Goal: Task Accomplishment & Management: Manage account settings

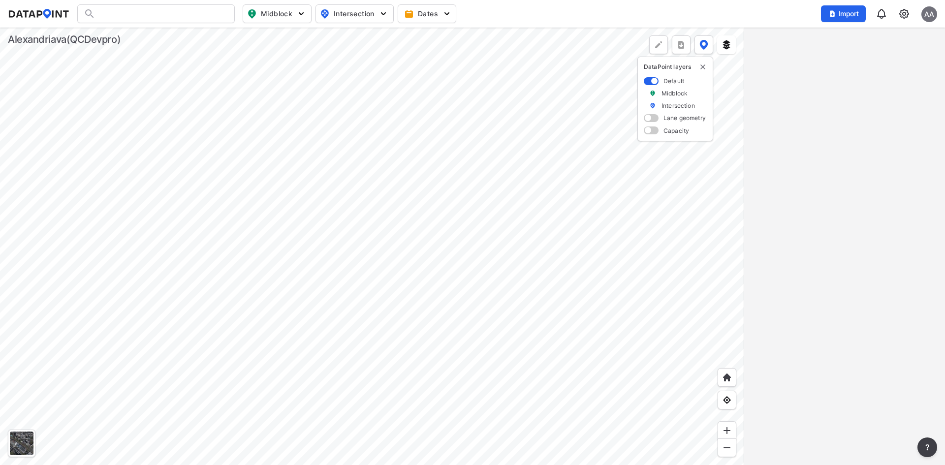
click at [192, 12] on div at bounding box center [155, 13] width 157 height 19
click at [127, 16] on div at bounding box center [155, 13] width 157 height 19
click at [127, 16] on input "Search" at bounding box center [161, 14] width 133 height 16
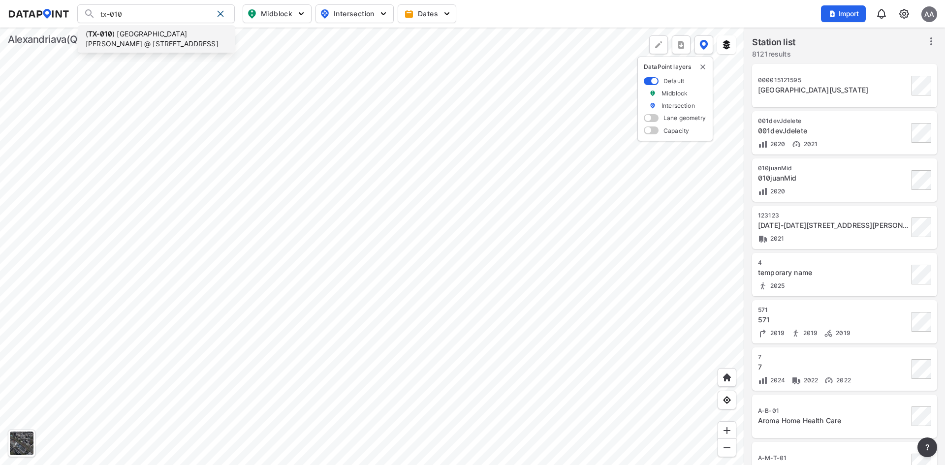
click at [135, 27] on li "( TX-010 ) Mount Vernon @ E Bellefonte Ave" at bounding box center [156, 39] width 157 height 28
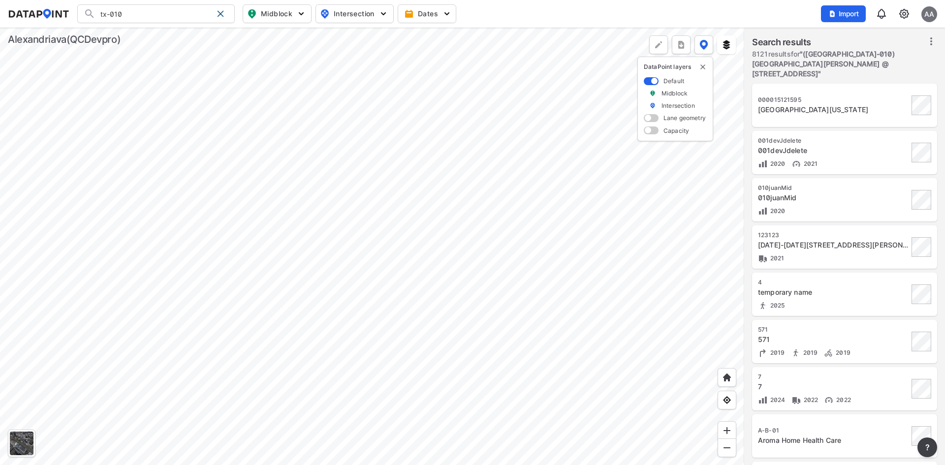
type input "(TX-010) Mount Vernon @ E Bellefonte Ave"
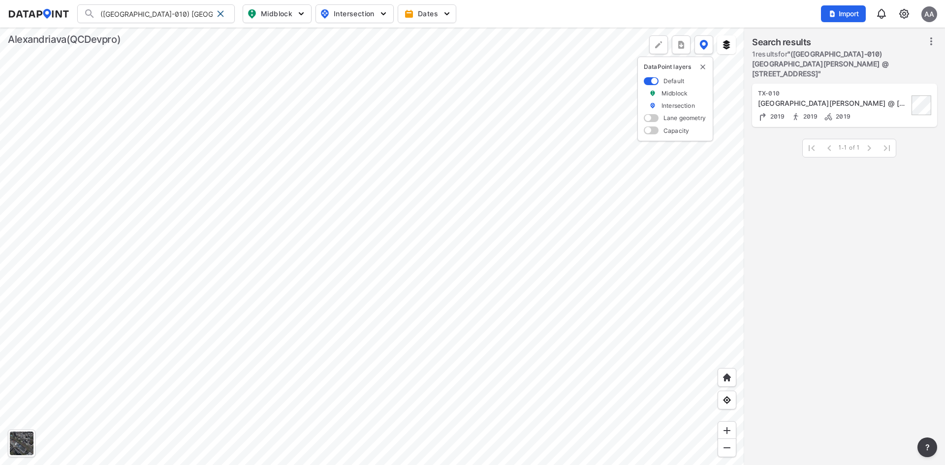
click at [859, 98] on div "Mount Vernon @ E Bellefonte Ave" at bounding box center [833, 103] width 151 height 10
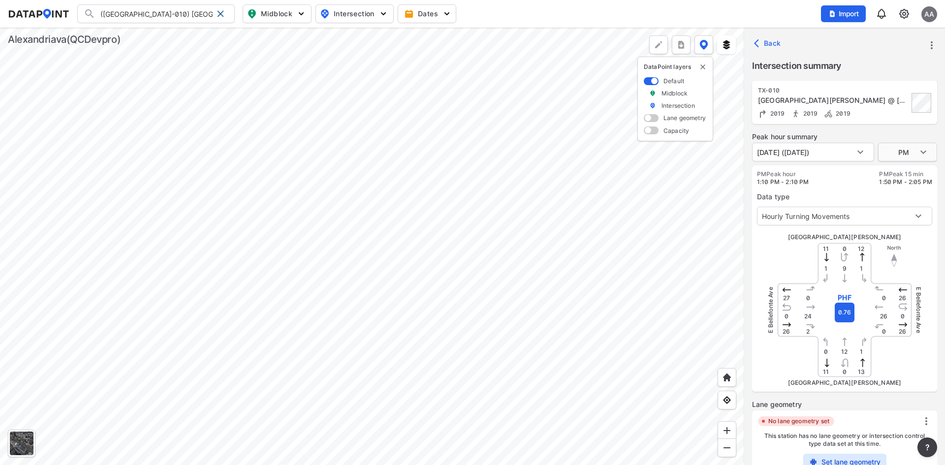
click at [918, 155] on body "(TX-010) Mount Vernon @ E Bellefonte Ave (TX-010) Mount Vernon @ E Bellefonte A…" at bounding box center [472, 232] width 945 height 465
click at [904, 112] on li "AM" at bounding box center [907, 114] width 59 height 19
click at [862, 149] on body "(TX-010) Mount Vernon @ E Bellefonte Ave (TX-010) Mount Vernon @ E Bellefonte A…" at bounding box center [472, 232] width 945 height 465
click at [912, 157] on div at bounding box center [472, 232] width 945 height 465
click at [915, 154] on body "(TX-010) Mount Vernon @ E Bellefonte Ave (TX-010) Mount Vernon @ E Bellefonte A…" at bounding box center [472, 232] width 945 height 465
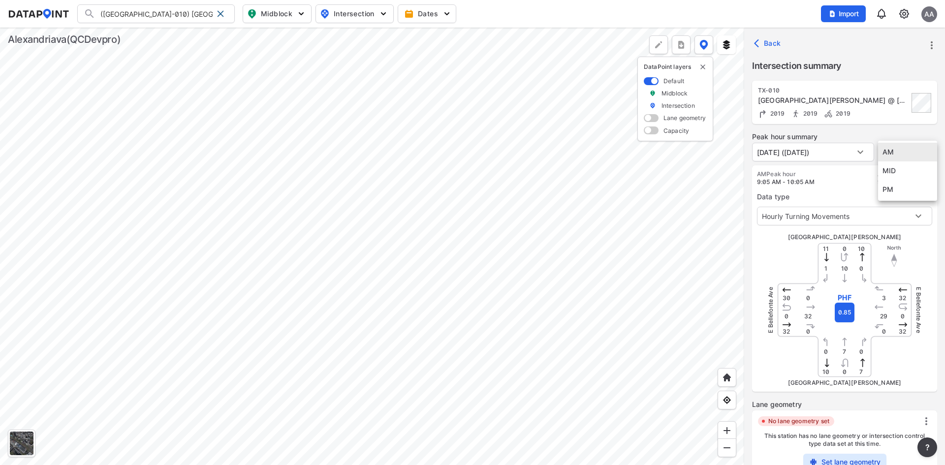
click at [914, 169] on li "MID" at bounding box center [907, 170] width 59 height 19
type input "MID"
click at [800, 17] on div "(TX-010) Mount Vernon @ E Bellefonte Ave (TX-010) Mount Vernon @ E Bellefonte A…" at bounding box center [472, 13] width 929 height 19
click at [631, 5] on div "(TX-010) Mount Vernon @ E Bellefonte Ave (TX-010) Mount Vernon @ E Bellefonte A…" at bounding box center [472, 13] width 929 height 19
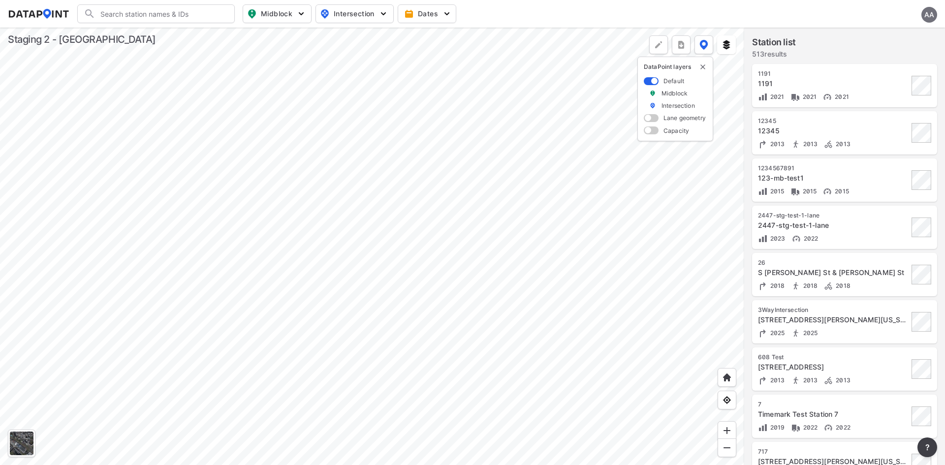
click at [926, 15] on div "AA" at bounding box center [929, 15] width 16 height 16
click at [901, 54] on p "Log out" at bounding box center [895, 57] width 83 height 18
click at [868, 8] on button "Sign in" at bounding box center [877, 14] width 36 height 18
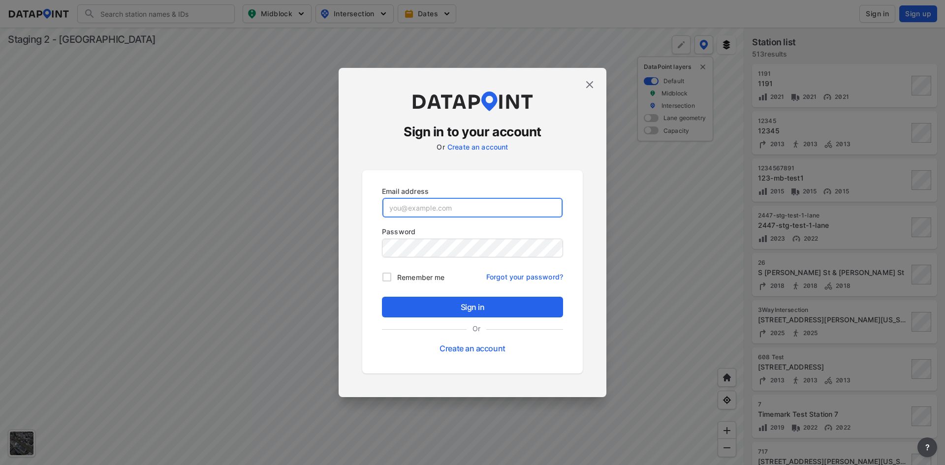
click at [420, 204] on input "email" at bounding box center [472, 208] width 180 height 20
paste input "stg2_adm@yopmail.com"
type input "stg2_adm@yopmail.com"
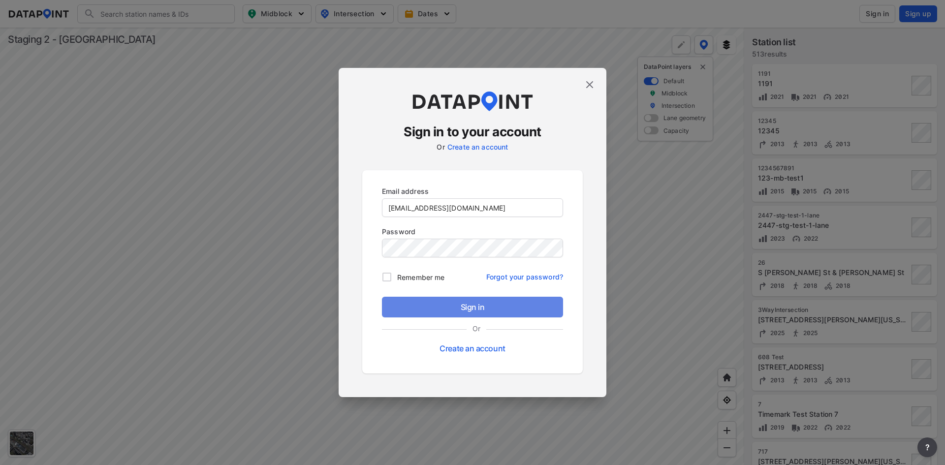
click at [469, 310] on span "Sign in" at bounding box center [472, 307] width 165 height 12
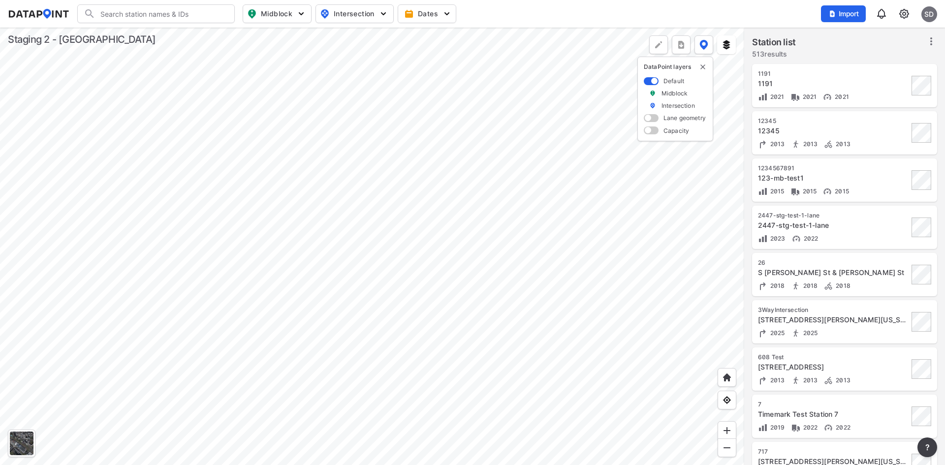
click at [903, 18] on img at bounding box center [904, 14] width 12 height 12
click at [759, 19] on div "Search Please enter a search term. Midblock Intersection Dates Import sD" at bounding box center [472, 13] width 929 height 19
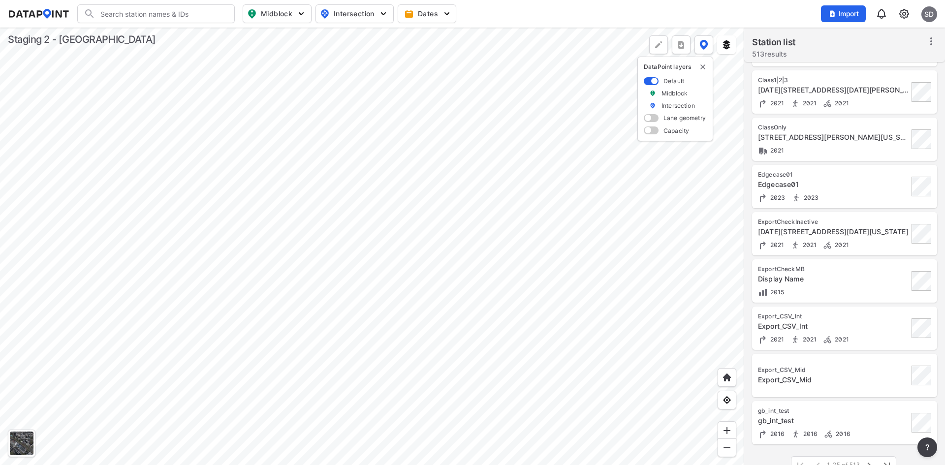
scroll to position [813, 0]
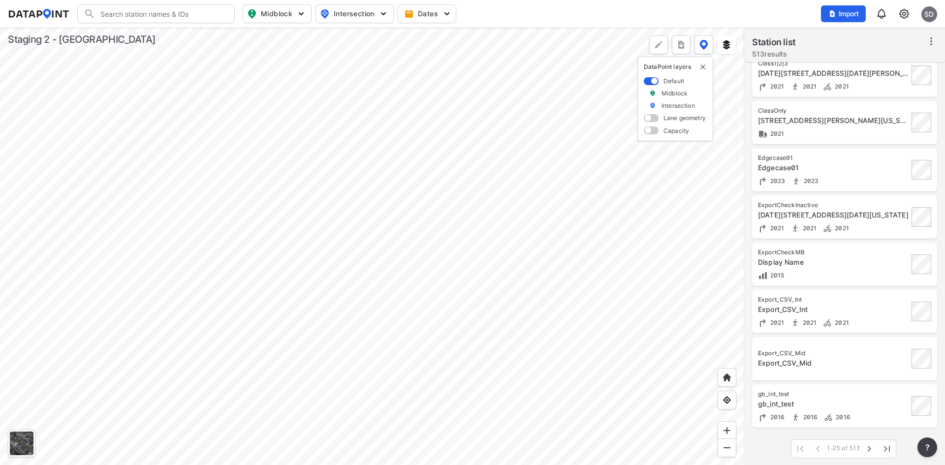
click at [868, 448] on icon "button" at bounding box center [869, 449] width 12 height 12
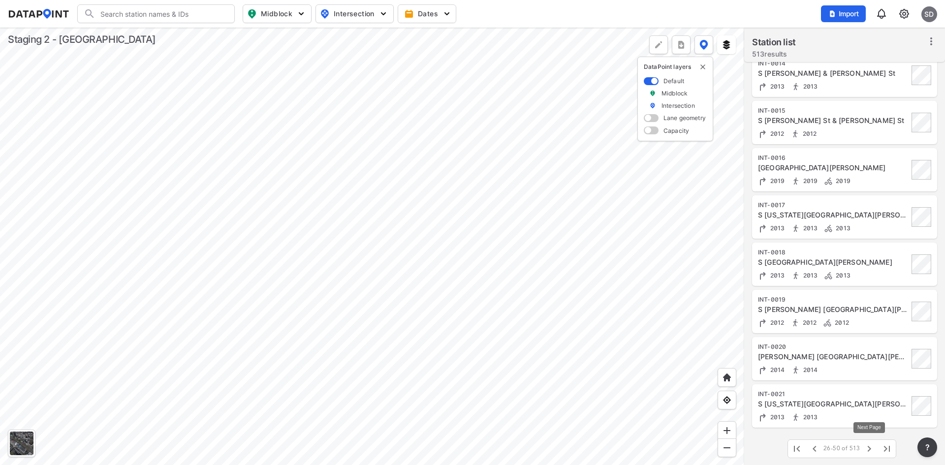
click at [865, 445] on icon "button" at bounding box center [869, 449] width 12 height 12
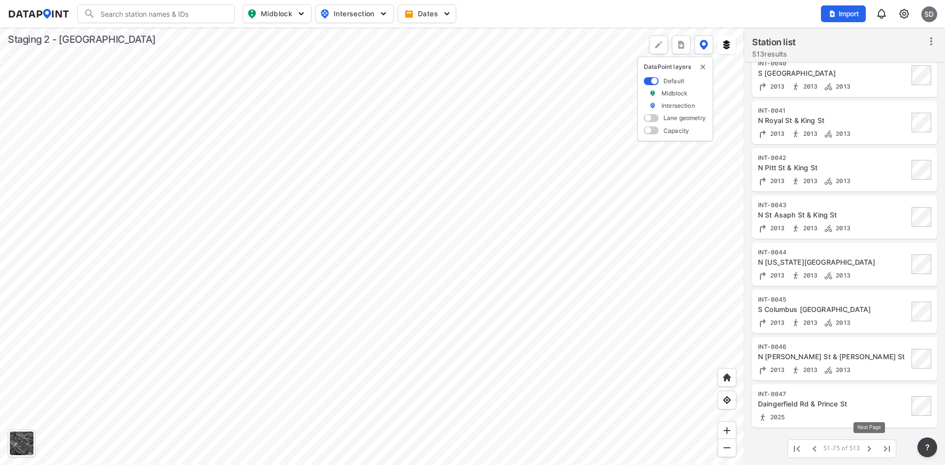
click at [869, 451] on icon "button" at bounding box center [869, 449] width 12 height 12
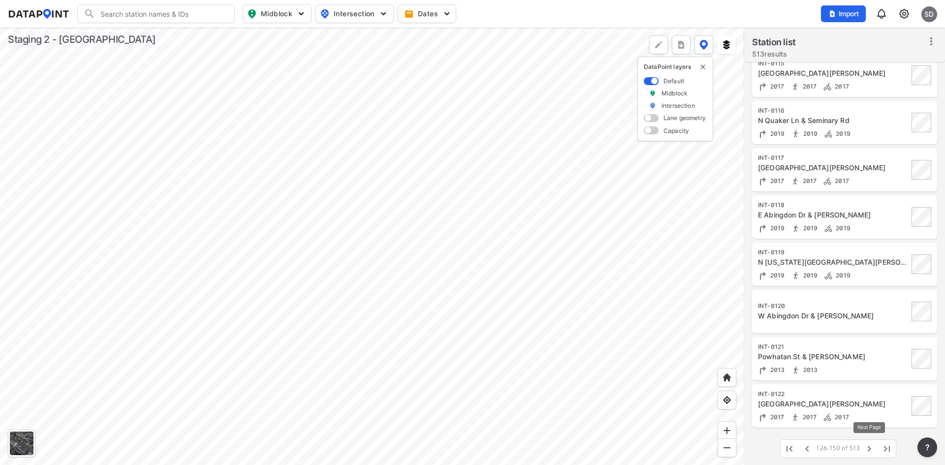
click at [869, 451] on icon "button" at bounding box center [869, 449] width 12 height 12
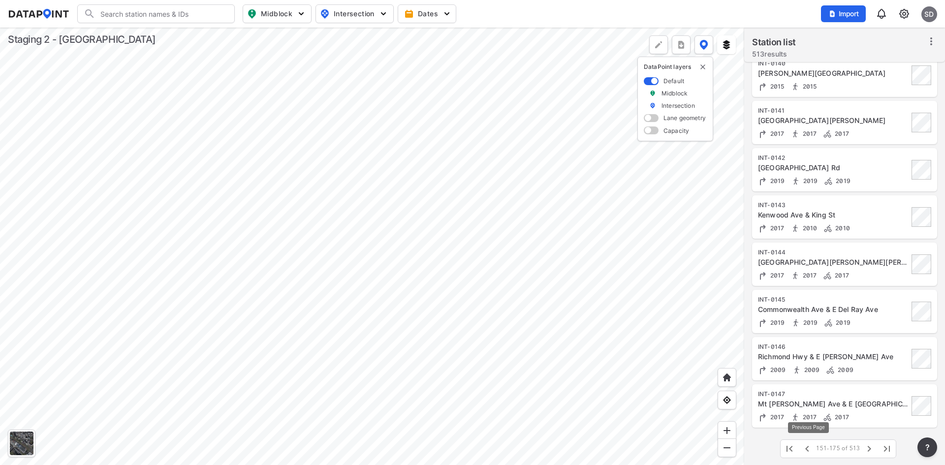
click at [806, 449] on icon "button" at bounding box center [807, 449] width 12 height 12
click at [885, 314] on div "W Abingdon Dr & [PERSON_NAME]" at bounding box center [833, 316] width 151 height 10
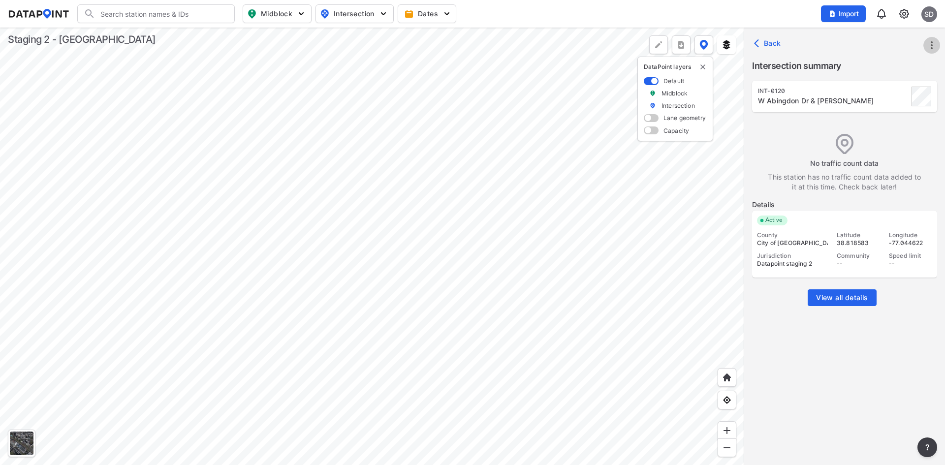
click at [930, 47] on icon "more" at bounding box center [932, 45] width 12 height 12
click at [887, 69] on link "Import" at bounding box center [868, 67] width 37 height 10
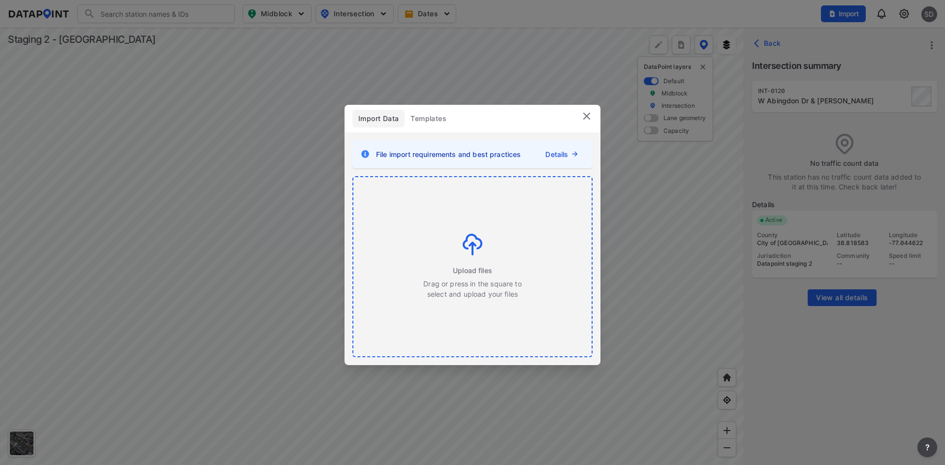
click at [472, 243] on img at bounding box center [473, 245] width 20 height 22
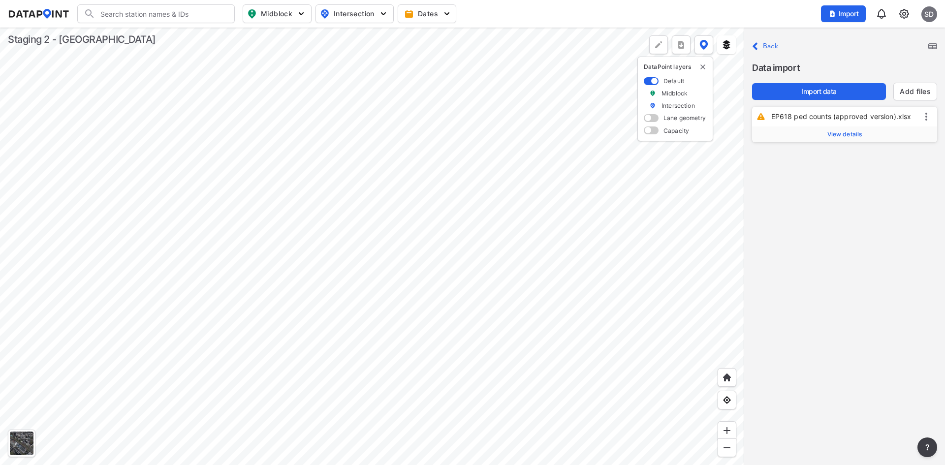
click at [584, 116] on div at bounding box center [372, 246] width 744 height 437
click at [854, 135] on span "View details" at bounding box center [844, 134] width 35 height 8
drag, startPoint x: 853, startPoint y: 163, endPoint x: 799, endPoint y: 153, distance: 54.6
click at [799, 153] on p "Station ID EP618" at bounding box center [845, 160] width 170 height 24
click at [837, 179] on span ") W Abingdon Dr & Bashford Ln" at bounding box center [810, 187] width 133 height 22
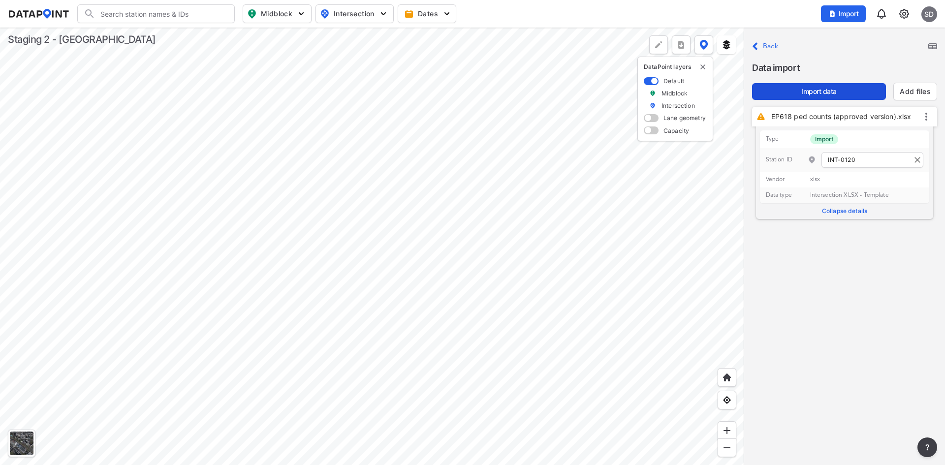
type input "INT-0120"
click at [830, 96] on span "Import data" at bounding box center [819, 92] width 118 height 10
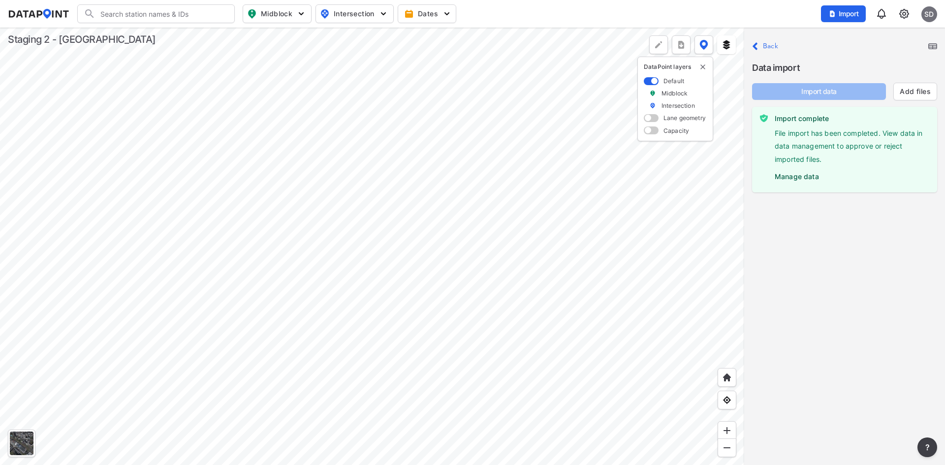
click at [790, 177] on label "Manage data" at bounding box center [852, 174] width 155 height 15
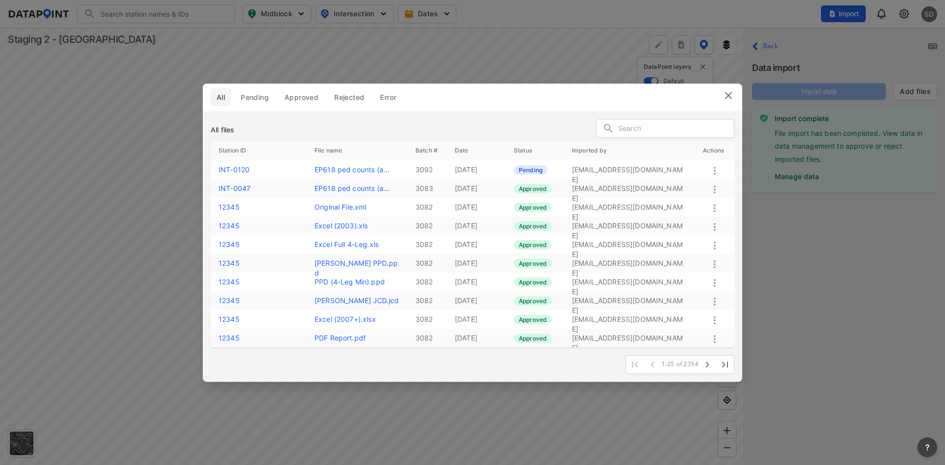
click at [720, 167] on icon at bounding box center [715, 171] width 12 height 12
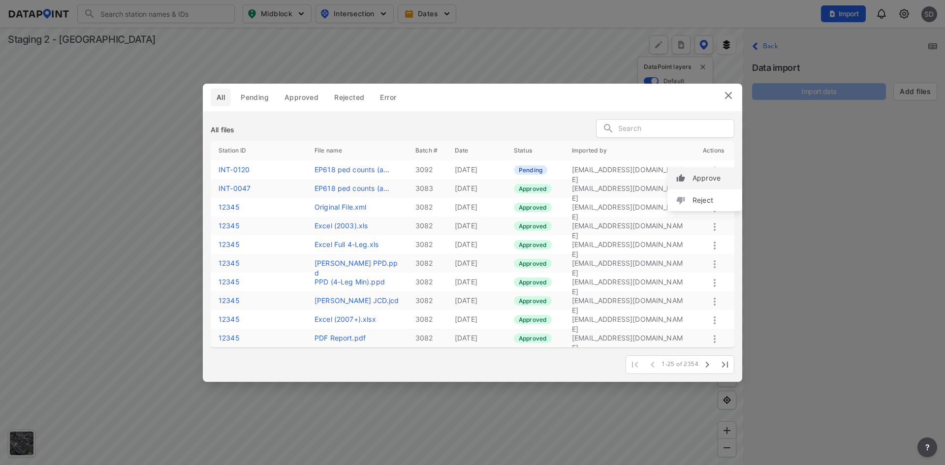
click at [712, 178] on label "Approve" at bounding box center [706, 178] width 28 height 10
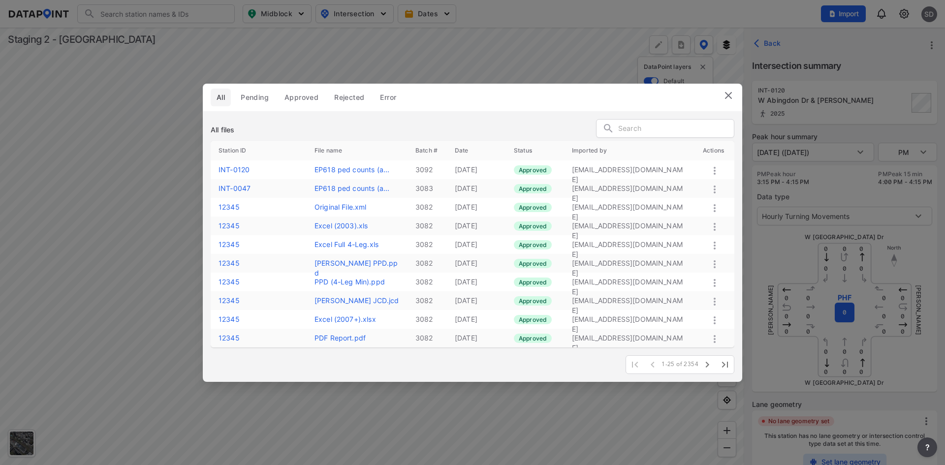
click at [726, 94] on img at bounding box center [728, 96] width 12 height 12
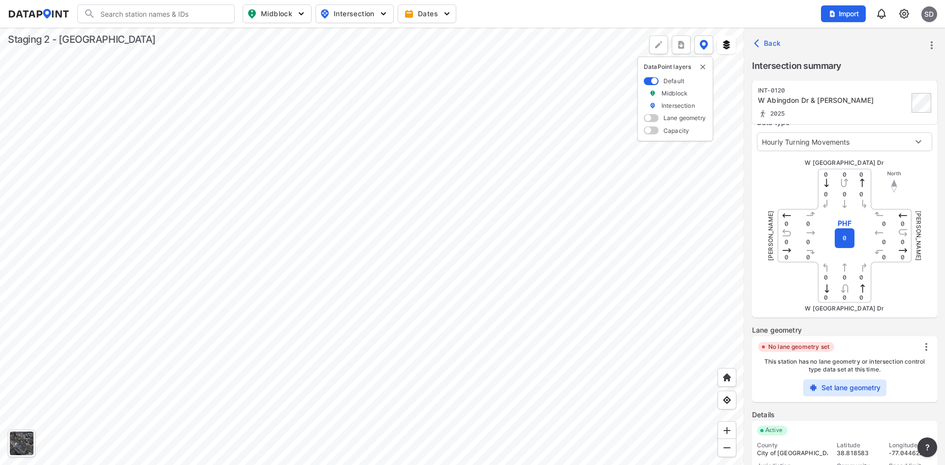
scroll to position [135, 0]
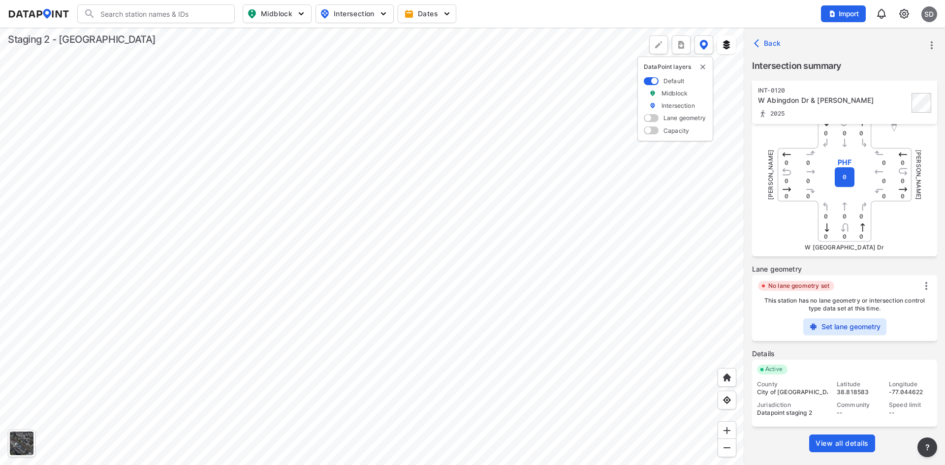
click at [846, 448] on link "View all details" at bounding box center [842, 443] width 66 height 18
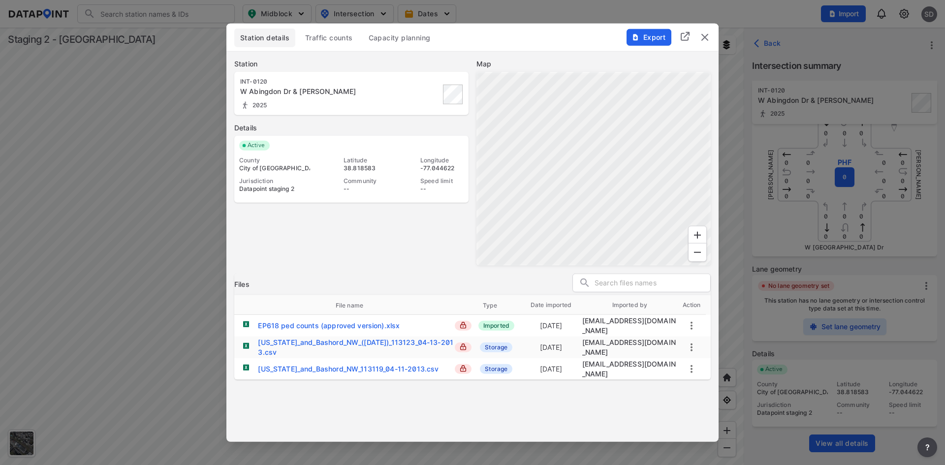
click at [336, 38] on span "Traffic counts" at bounding box center [329, 37] width 48 height 10
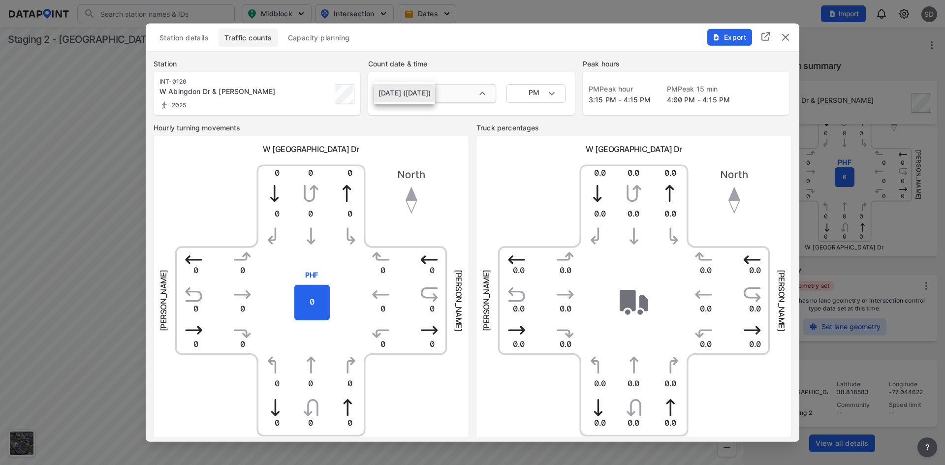
click at [483, 89] on body "Search Please enter a search term. Midblock Intersection Dates Import sD Import…" at bounding box center [472, 232] width 945 height 465
click at [501, 64] on div at bounding box center [472, 232] width 945 height 465
click at [553, 92] on body "Search Please enter a search term. Midblock Intersection Dates Import sD Import…" at bounding box center [472, 232] width 945 height 465
click at [592, 49] on div at bounding box center [472, 232] width 945 height 465
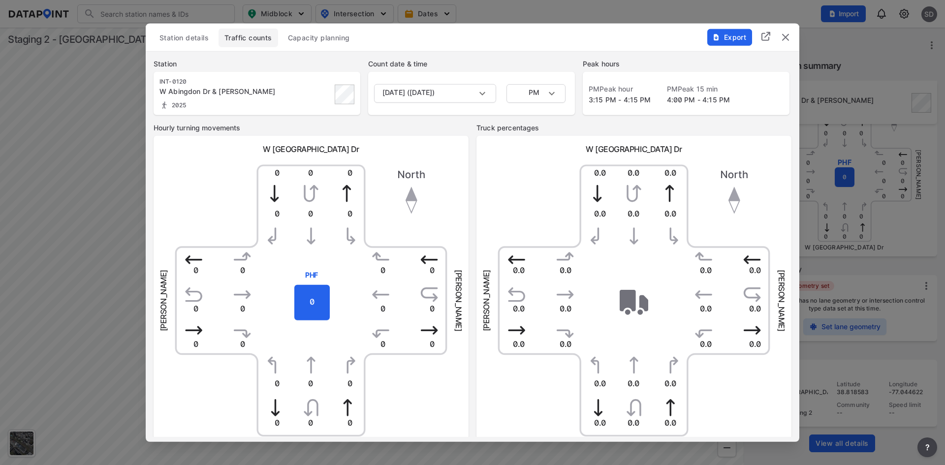
click at [730, 37] on span "Export" at bounding box center [729, 37] width 33 height 10
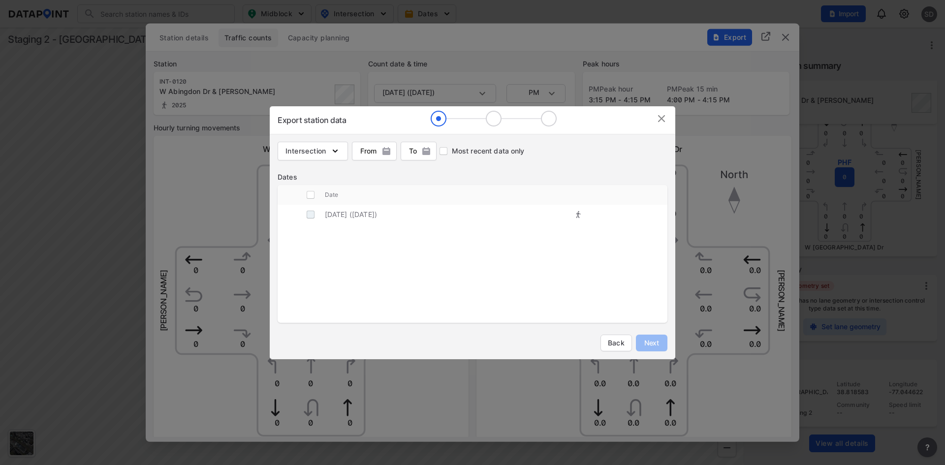
click at [310, 215] on input "decorative checkbox" at bounding box center [310, 214] width 19 height 19
checkbox input "true"
click at [652, 349] on button "Next" at bounding box center [651, 343] width 31 height 17
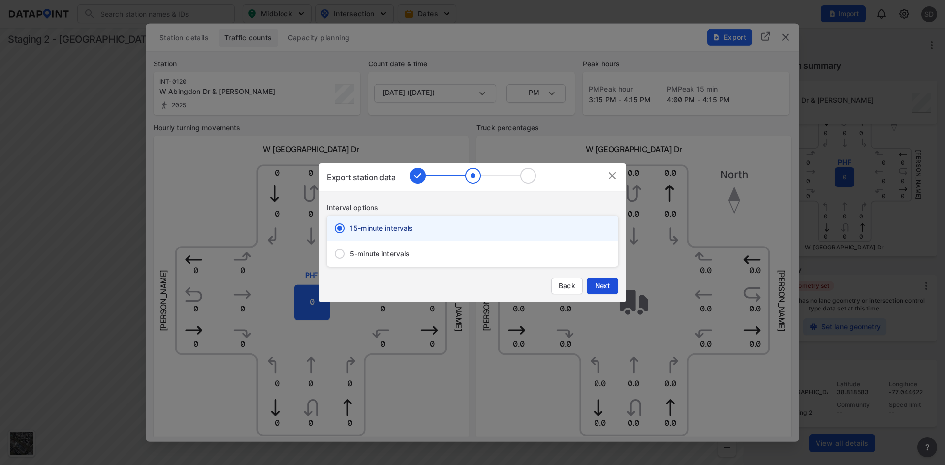
click at [607, 283] on span "Next" at bounding box center [602, 286] width 20 height 10
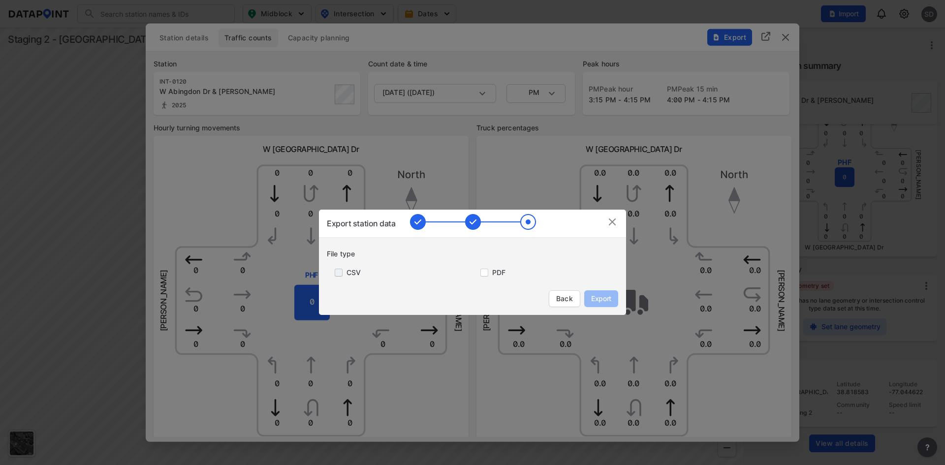
click at [336, 274] on input "primary checkbox" at bounding box center [337, 273] width 20 height 8
checkbox input "true"
click at [488, 272] on input "primary checkbox" at bounding box center [482, 273] width 20 height 8
checkbox input "true"
click at [607, 298] on span "Export" at bounding box center [601, 299] width 22 height 10
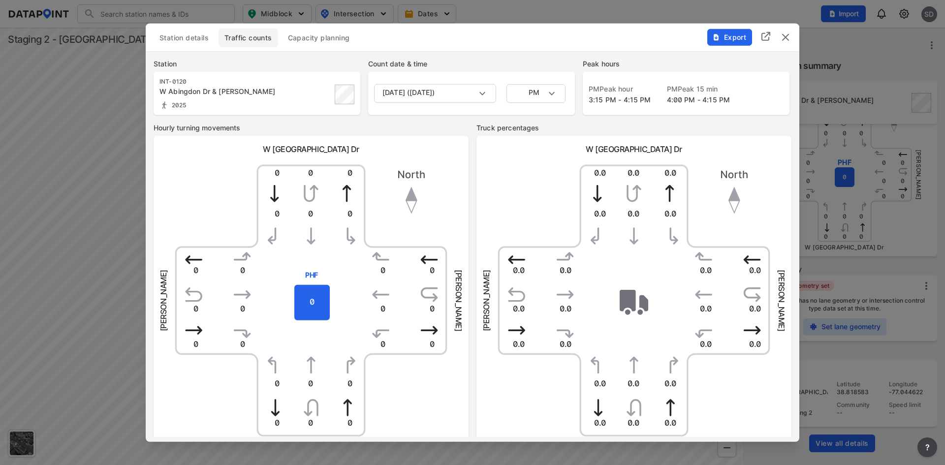
click at [784, 36] on img "delete" at bounding box center [785, 37] width 12 height 12
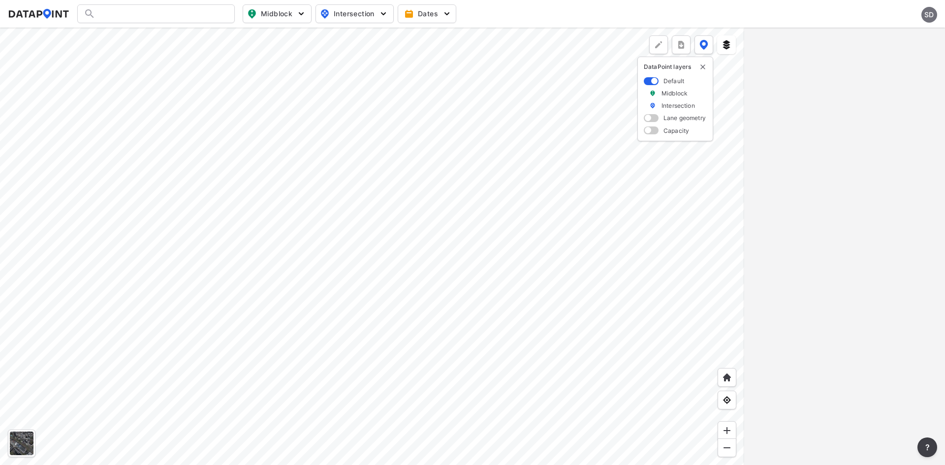
click at [929, 13] on div "sD" at bounding box center [929, 15] width 16 height 16
click at [884, 54] on p "Log out" at bounding box center [895, 57] width 83 height 18
click at [887, 14] on span "Sign in" at bounding box center [877, 14] width 23 height 10
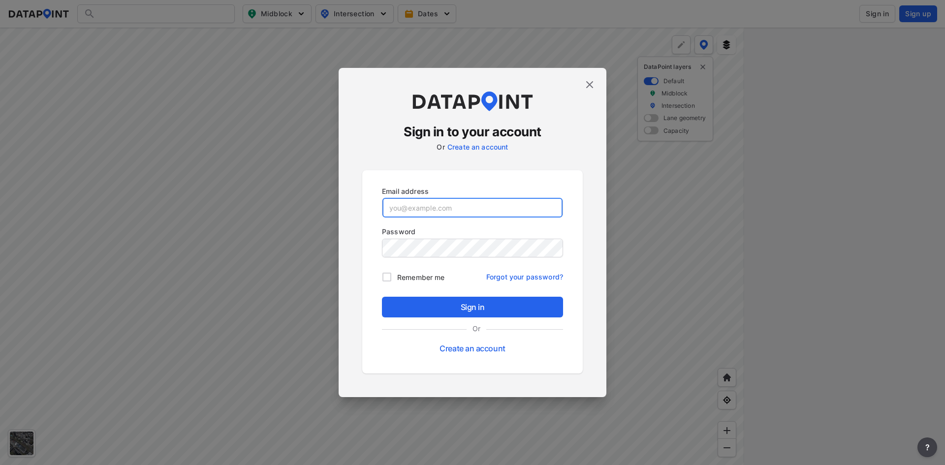
click at [445, 212] on input "email" at bounding box center [472, 208] width 180 height 20
paste input "Test123456*"
click at [471, 210] on input "Test123456*" at bounding box center [472, 208] width 180 height 20
paste input "qcadmin@yopmail.com"
type input "[EMAIL_ADDRESS][DOMAIN_NAME]"
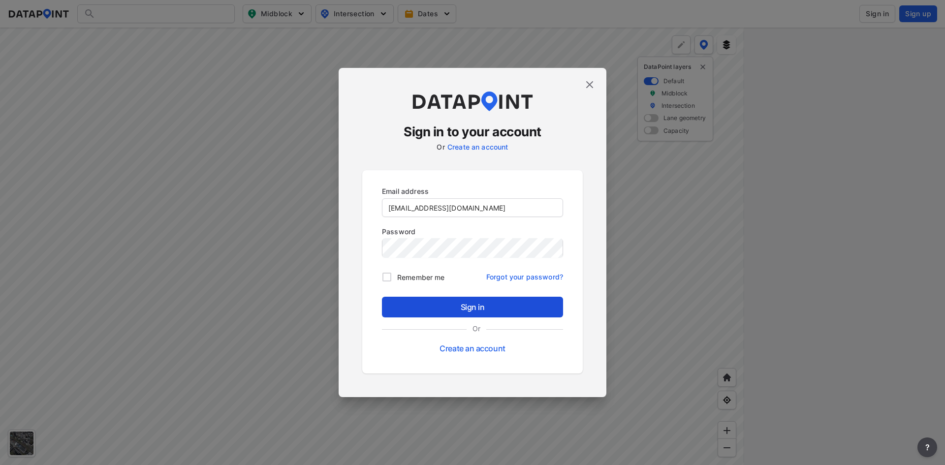
click at [490, 309] on span "Sign in" at bounding box center [472, 307] width 165 height 12
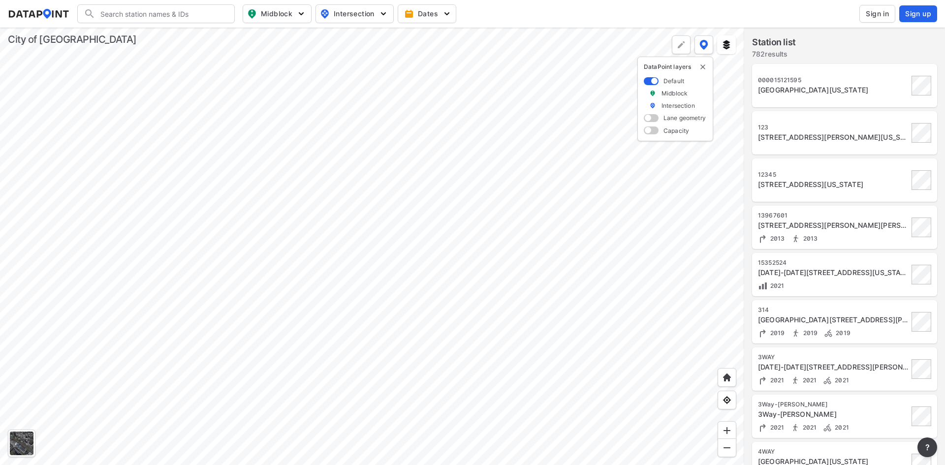
click at [868, 18] on span "Sign in" at bounding box center [877, 14] width 23 height 10
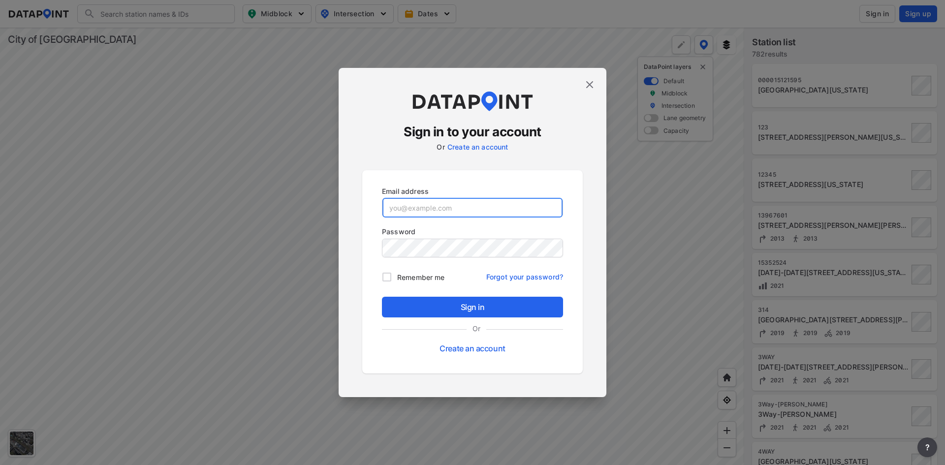
click at [460, 208] on input "email" at bounding box center [472, 208] width 180 height 20
paste input "[EMAIL_ADDRESS][DOMAIN_NAME]"
type input "[EMAIL_ADDRESS][DOMAIN_NAME]"
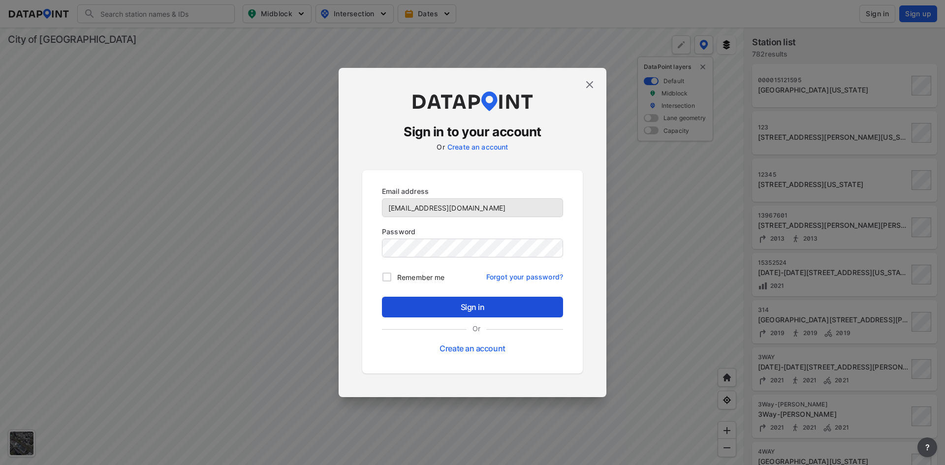
click at [476, 303] on span "Sign in" at bounding box center [472, 307] width 165 height 12
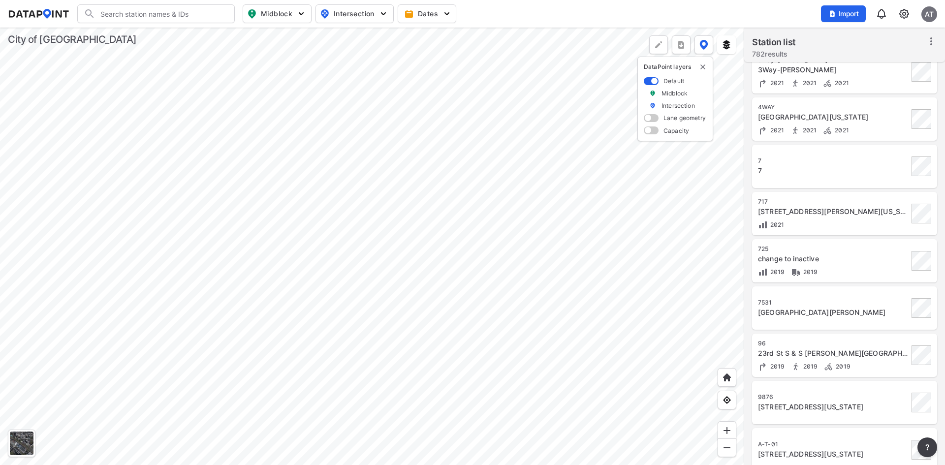
scroll to position [492, 0]
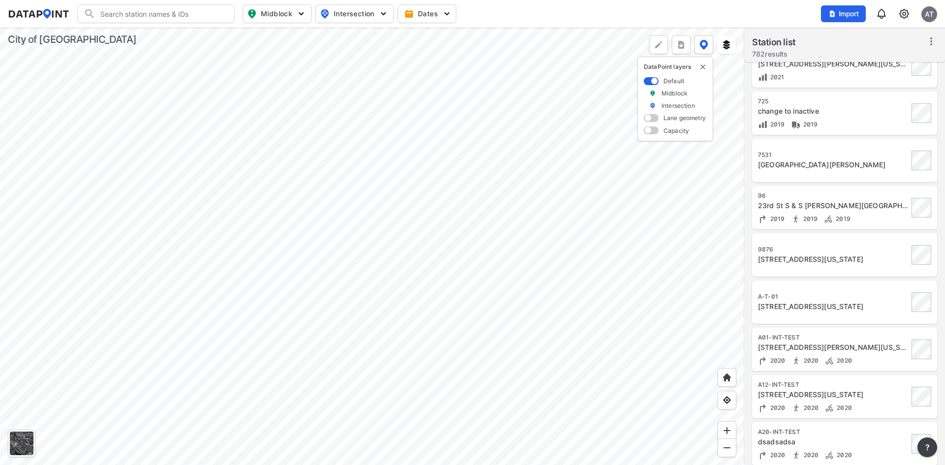
click at [837, 163] on div "[GEOGRAPHIC_DATA][PERSON_NAME]" at bounding box center [833, 165] width 151 height 10
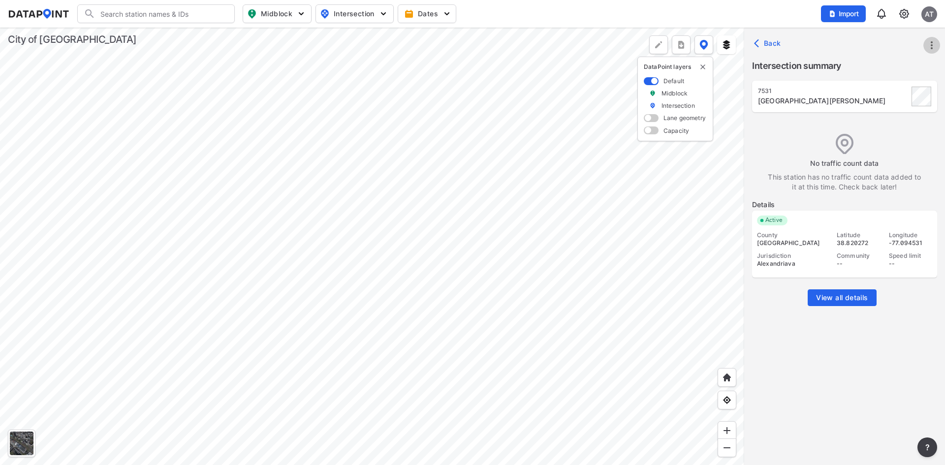
click at [930, 46] on icon "more" at bounding box center [932, 45] width 12 height 12
click at [898, 66] on li "Import" at bounding box center [889, 68] width 94 height 18
click at [933, 42] on icon "more" at bounding box center [932, 45] width 12 height 12
click at [886, 71] on link "Import" at bounding box center [868, 67] width 37 height 10
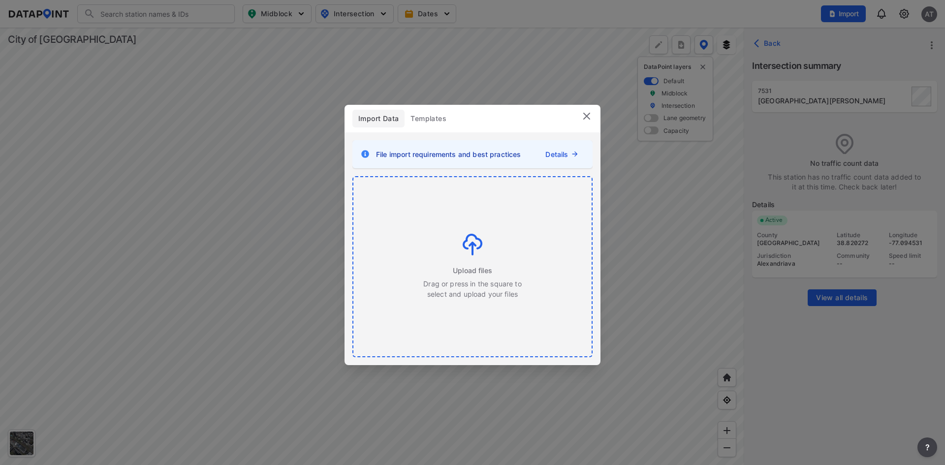
click at [467, 239] on img at bounding box center [473, 245] width 20 height 22
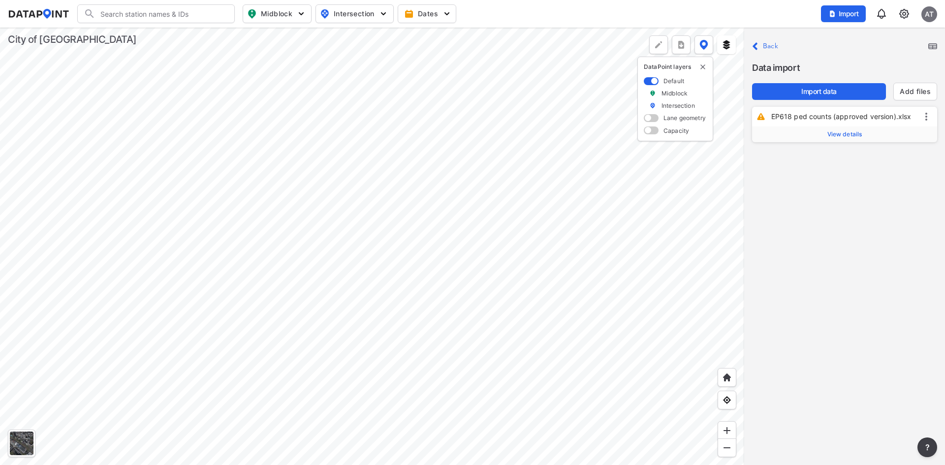
click at [855, 136] on span "View details" at bounding box center [844, 134] width 35 height 8
drag, startPoint x: 856, startPoint y: 160, endPoint x: 813, endPoint y: 160, distance: 42.8
click at [813, 160] on div "EP618" at bounding box center [865, 160] width 116 height 16
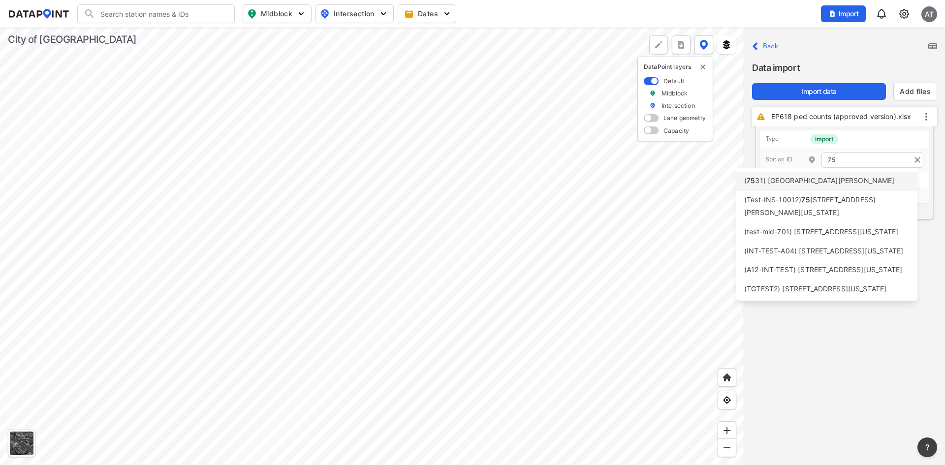
click at [813, 177] on div "( [GEOGRAPHIC_DATA][PERSON_NAME]" at bounding box center [819, 181] width 151 height 13
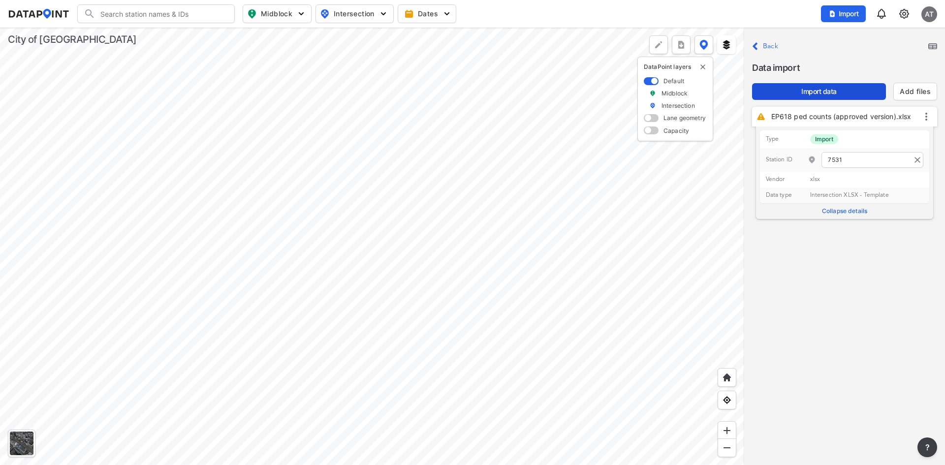
type input "7531"
click at [833, 93] on span "Import data" at bounding box center [819, 92] width 118 height 10
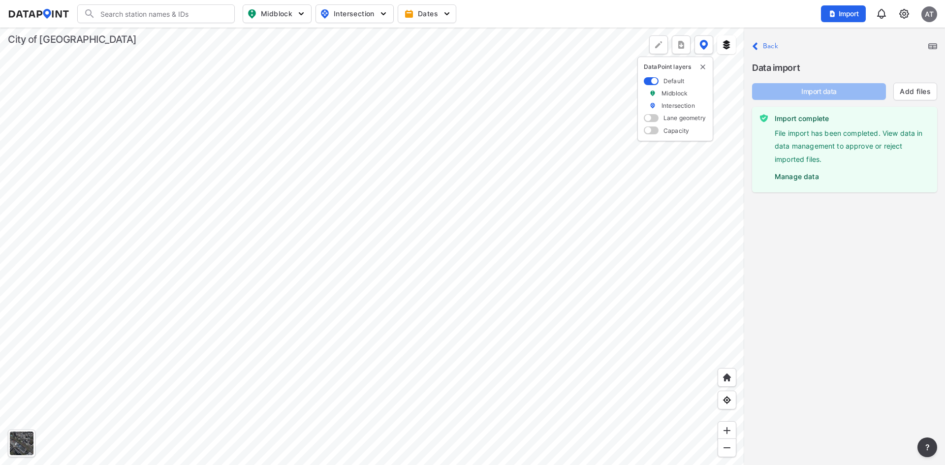
click at [796, 176] on label "Manage data" at bounding box center [852, 174] width 155 height 15
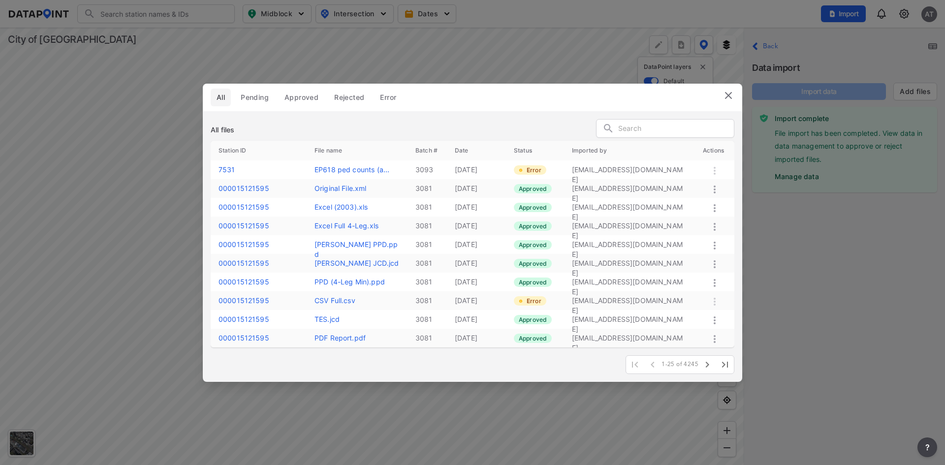
click at [727, 96] on img at bounding box center [728, 96] width 12 height 12
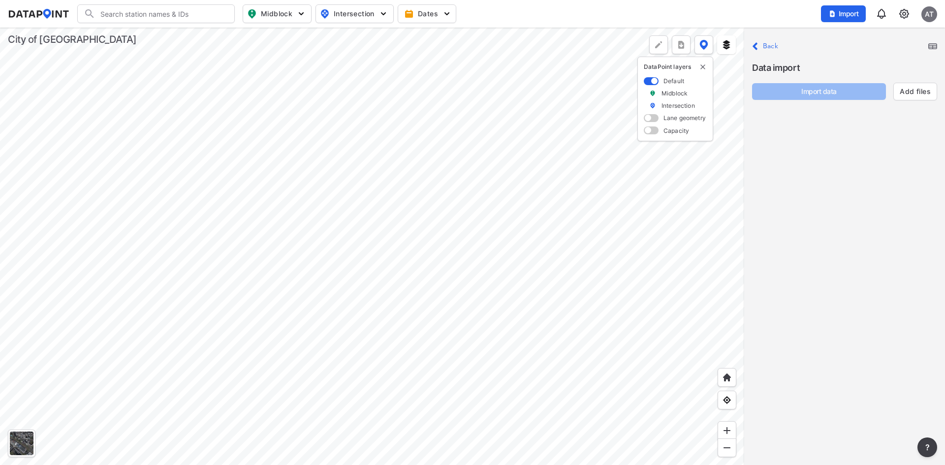
click at [770, 46] on label "Back" at bounding box center [770, 46] width 15 height 7
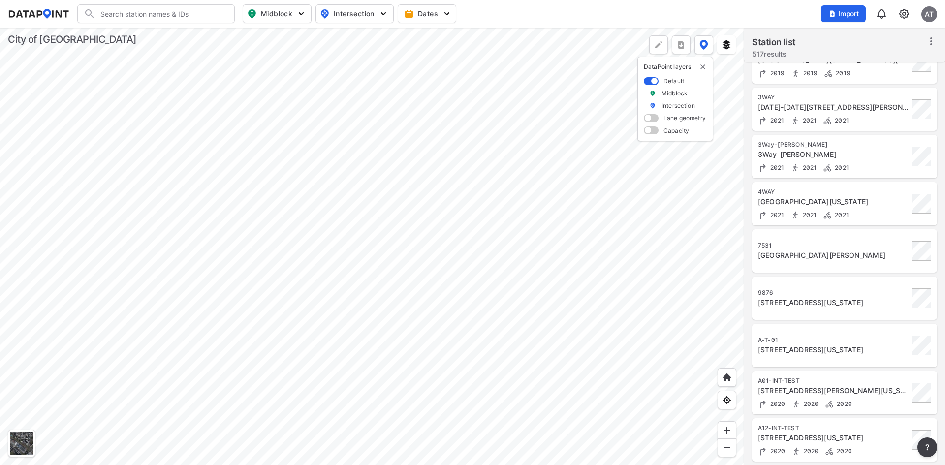
scroll to position [295, 0]
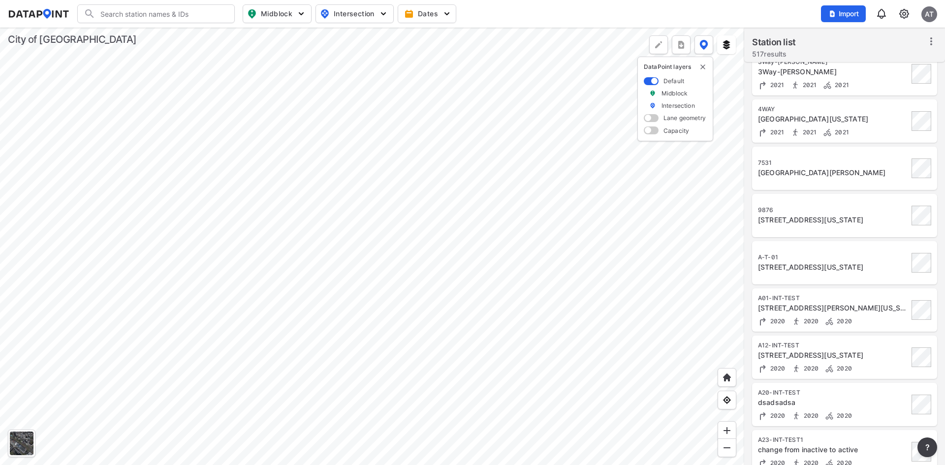
click at [905, 13] on img at bounding box center [904, 14] width 12 height 12
click at [858, 74] on link "Station management" at bounding box center [861, 73] width 85 height 10
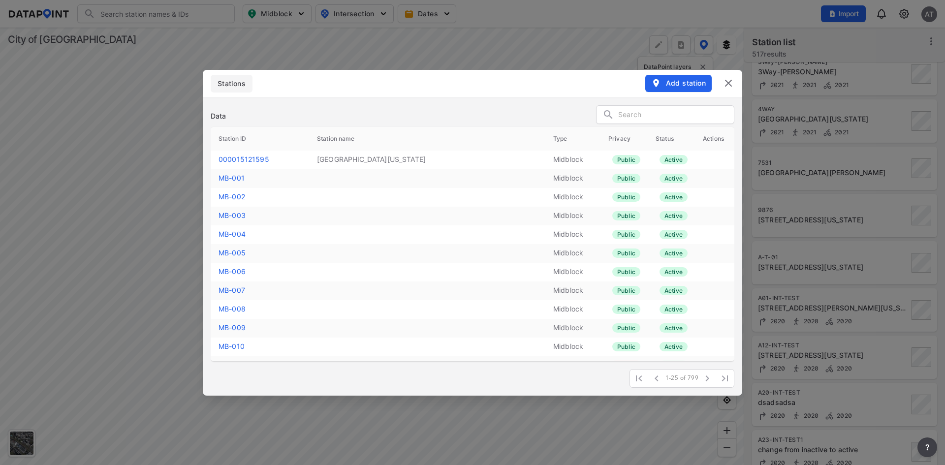
click at [651, 113] on input "text" at bounding box center [676, 115] width 116 height 15
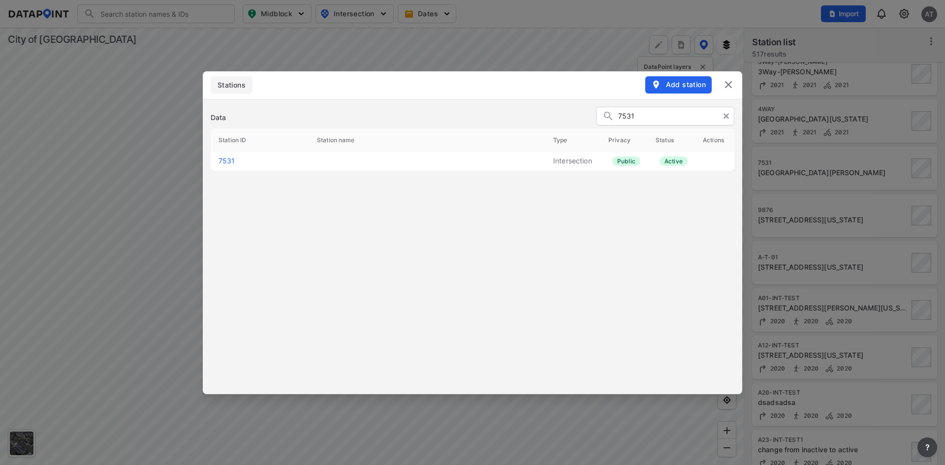
type input "7531"
click at [227, 159] on link "7531" at bounding box center [226, 160] width 17 height 8
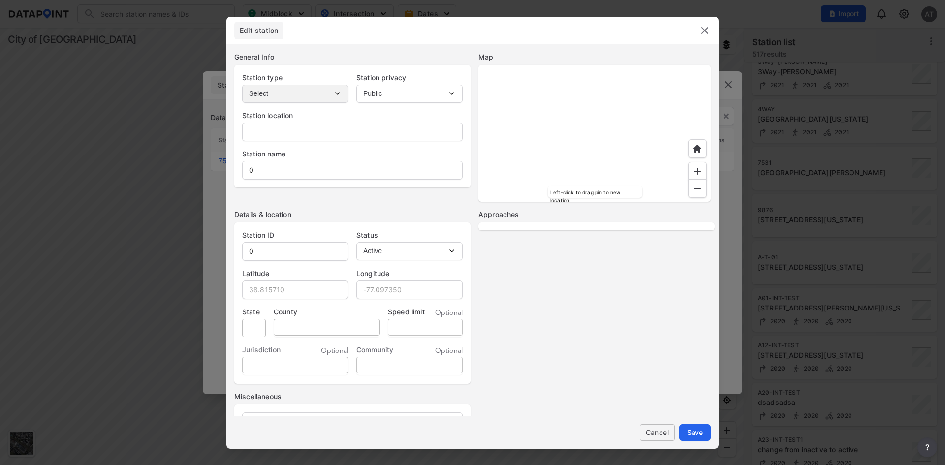
type input "[GEOGRAPHIC_DATA][PERSON_NAME]"
type input "7531"
type input "38.820272"
type input "-77.094531"
type input "[US_STATE]"
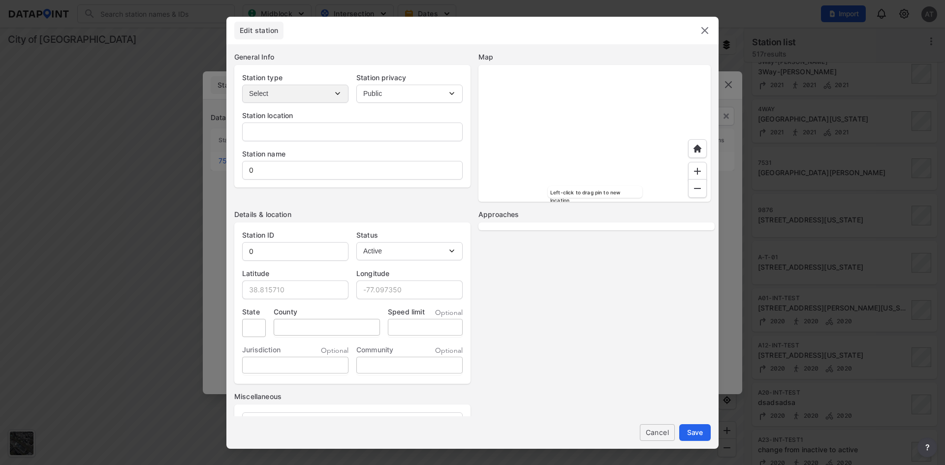
type input "[GEOGRAPHIC_DATA]"
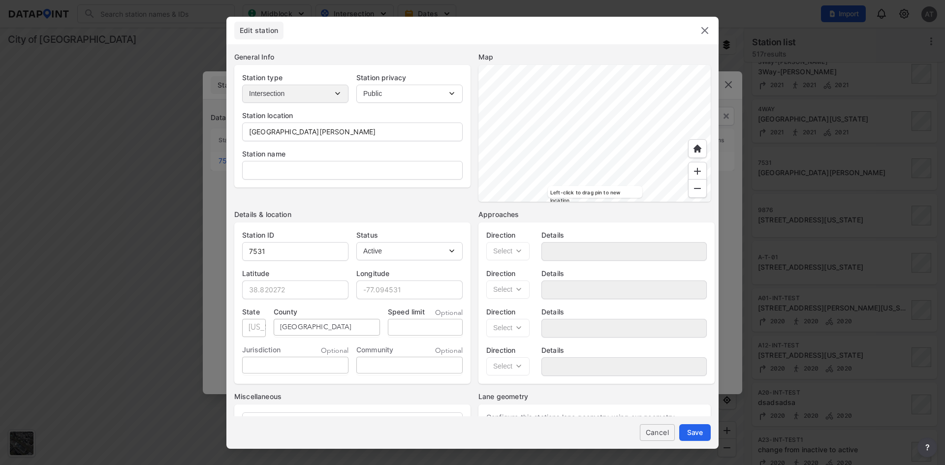
click at [704, 31] on img at bounding box center [705, 31] width 12 height 12
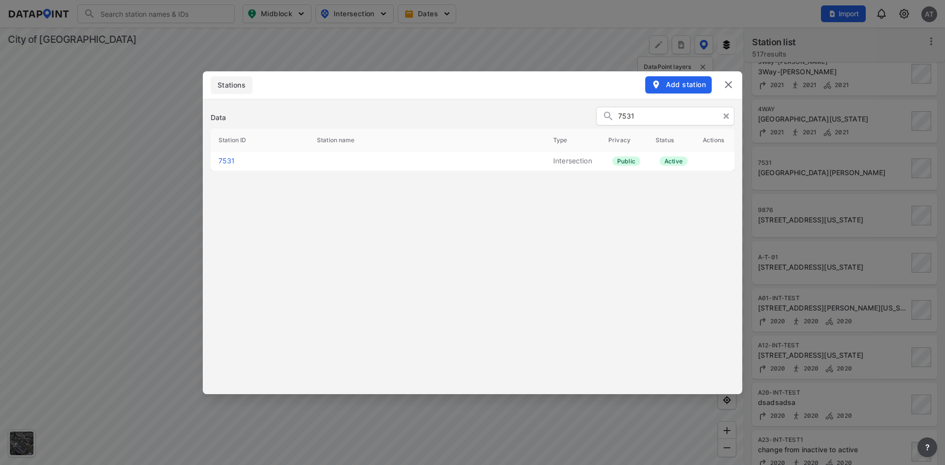
click at [730, 92] on div "Add station" at bounding box center [689, 84] width 89 height 17
click at [728, 81] on img at bounding box center [728, 85] width 12 height 12
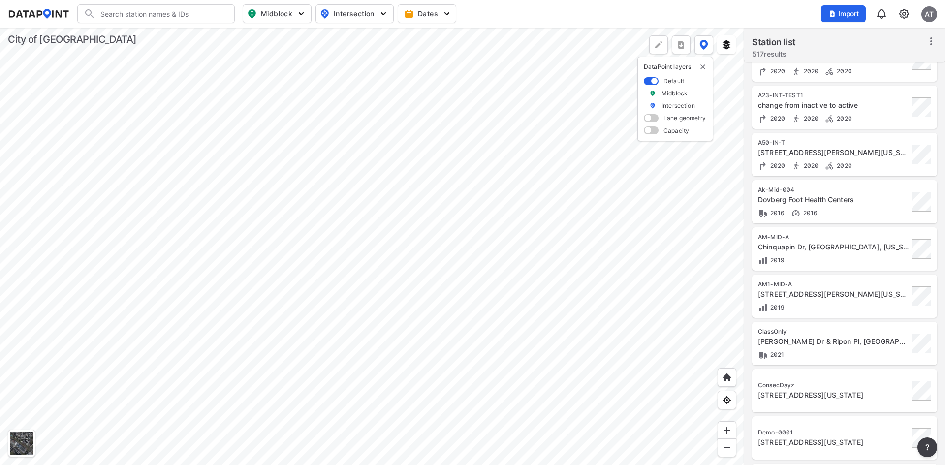
scroll to position [813, 0]
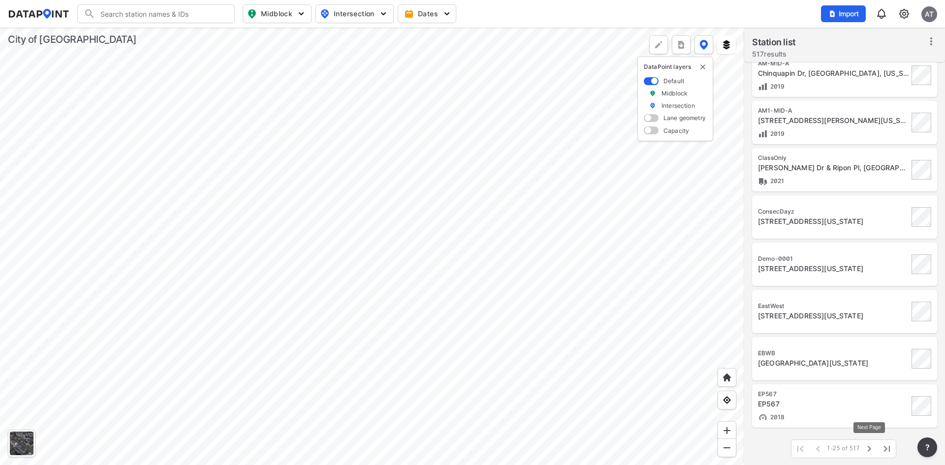
click at [870, 448] on icon "button" at bounding box center [869, 449] width 12 height 12
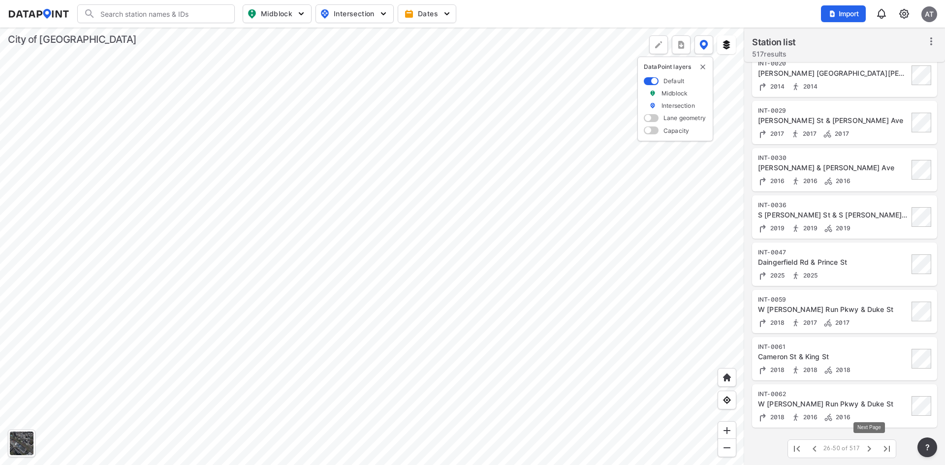
click at [870, 448] on icon "button" at bounding box center [869, 449] width 12 height 12
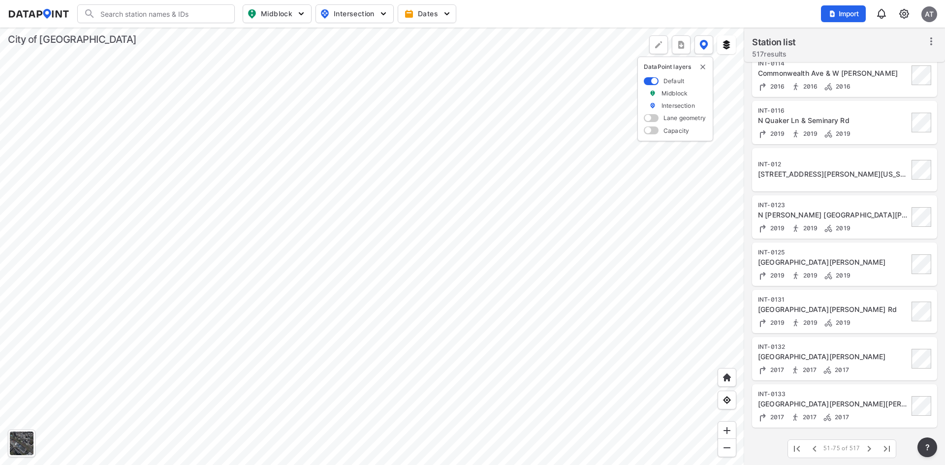
click at [872, 159] on div "INT-012 [STREET_ADDRESS][PERSON_NAME][US_STATE]" at bounding box center [844, 169] width 173 height 31
click at [900, 11] on img at bounding box center [904, 14] width 12 height 12
click at [885, 71] on link "Station management" at bounding box center [861, 73] width 85 height 10
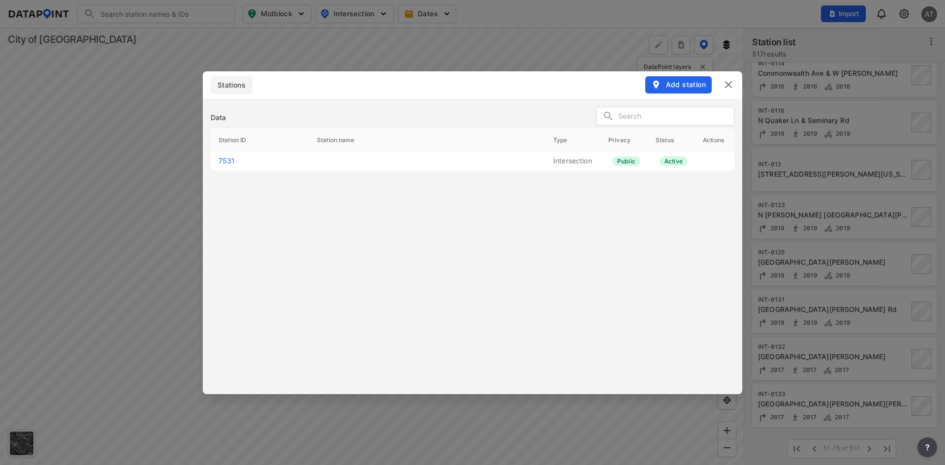
click at [642, 114] on input "text" at bounding box center [676, 116] width 116 height 15
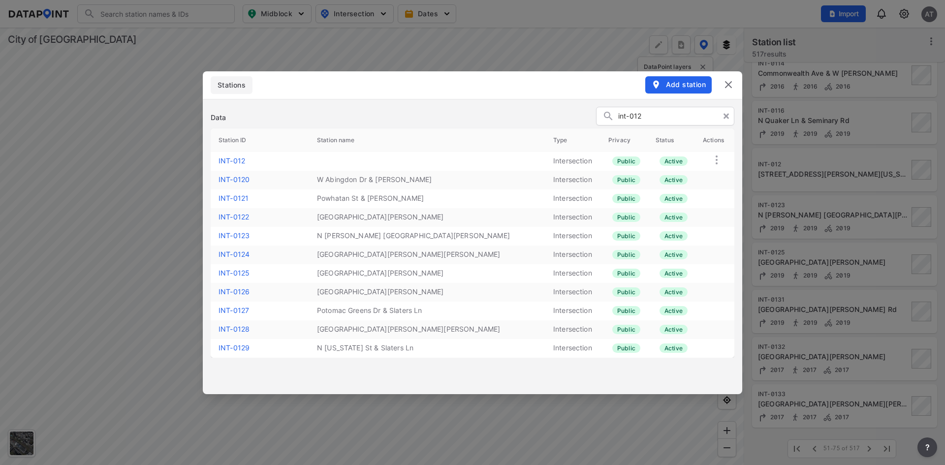
type input "int-012"
click at [244, 161] on link "INT-012" at bounding box center [231, 160] width 27 height 8
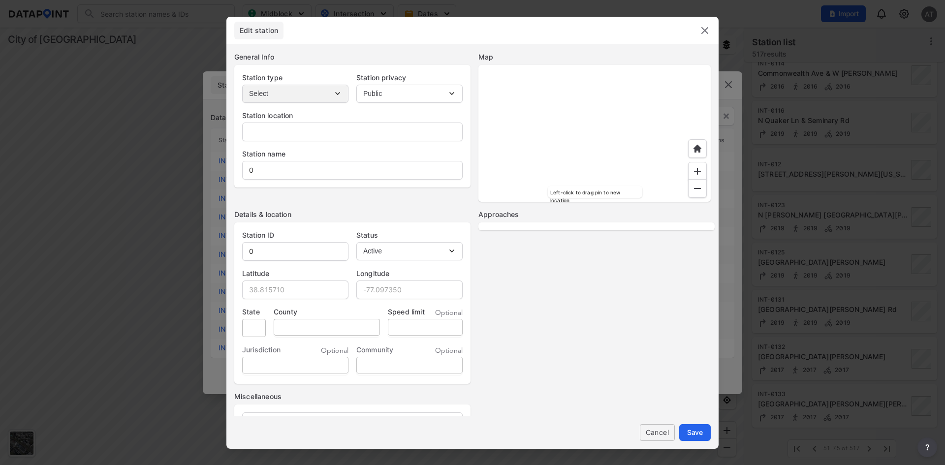
type input "[STREET_ADDRESS][PERSON_NAME][US_STATE]"
type input "INT-012"
type input "38.819949"
type input "-77.091213"
type input "VA"
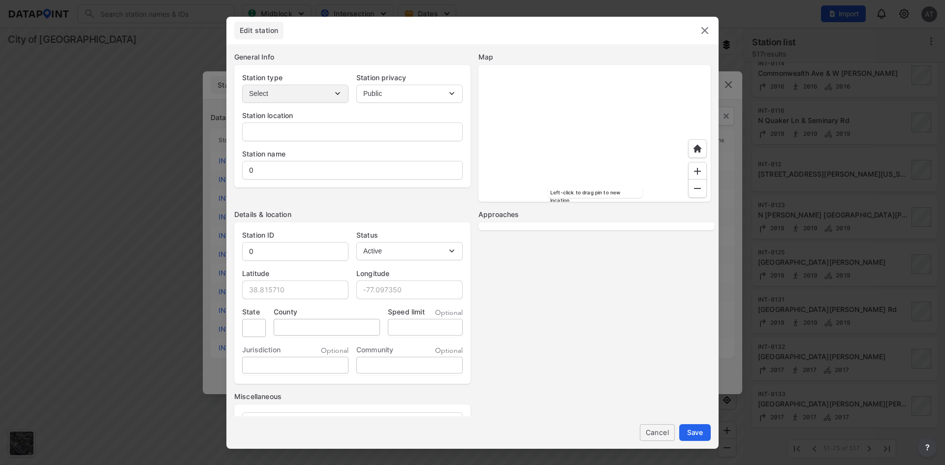
type input "[GEOGRAPHIC_DATA]"
select select "2"
select select "WB"
select select "SB"
select select "NB"
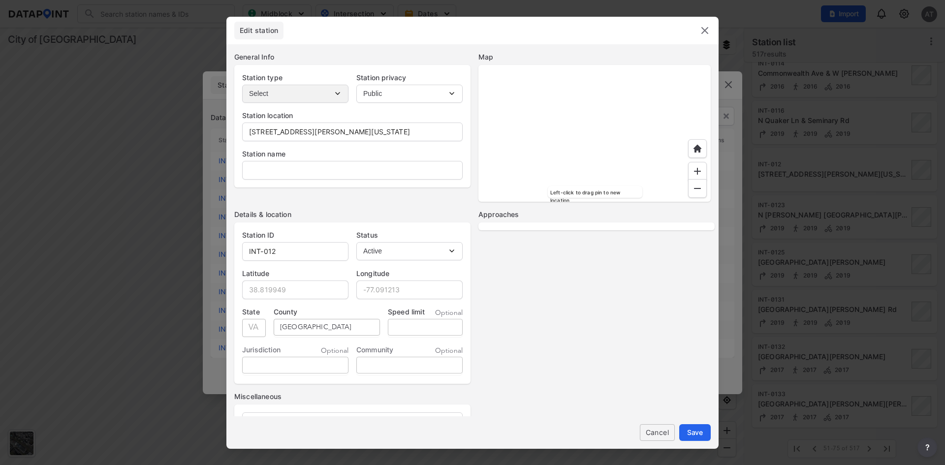
select select "EB"
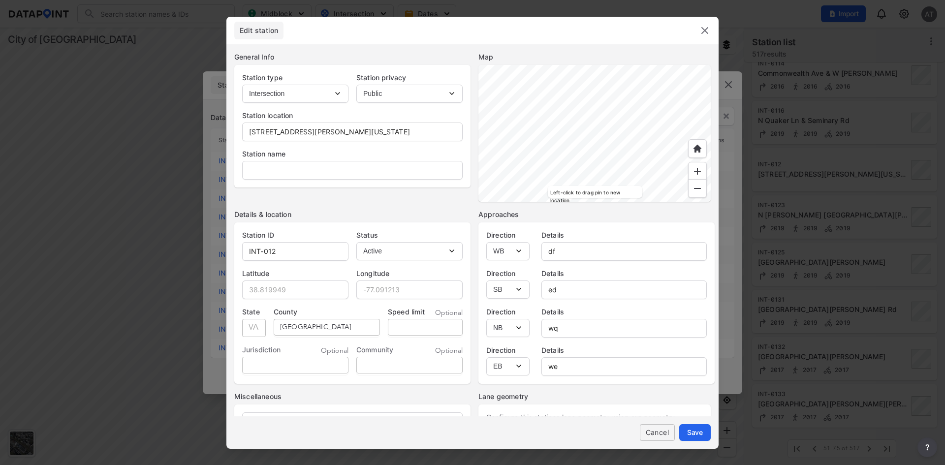
click at [702, 28] on img at bounding box center [705, 31] width 12 height 12
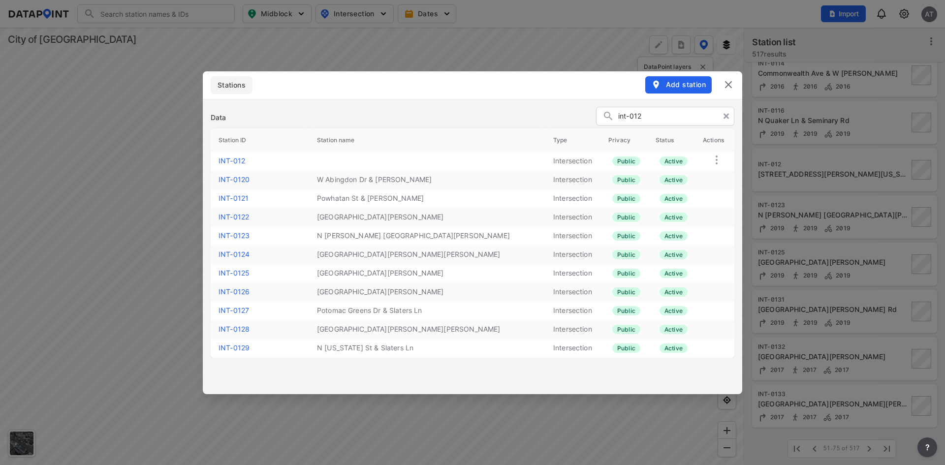
click at [729, 86] on img at bounding box center [728, 85] width 12 height 12
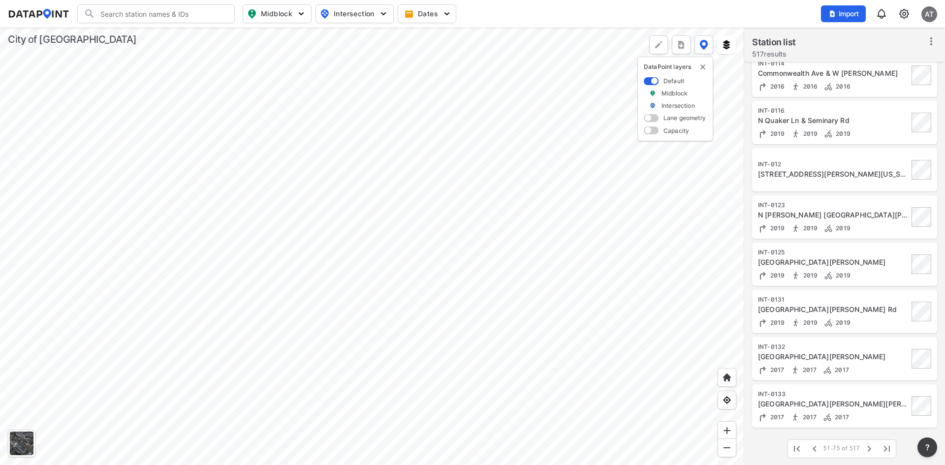
click at [849, 173] on div "[STREET_ADDRESS][PERSON_NAME][US_STATE]" at bounding box center [833, 174] width 151 height 10
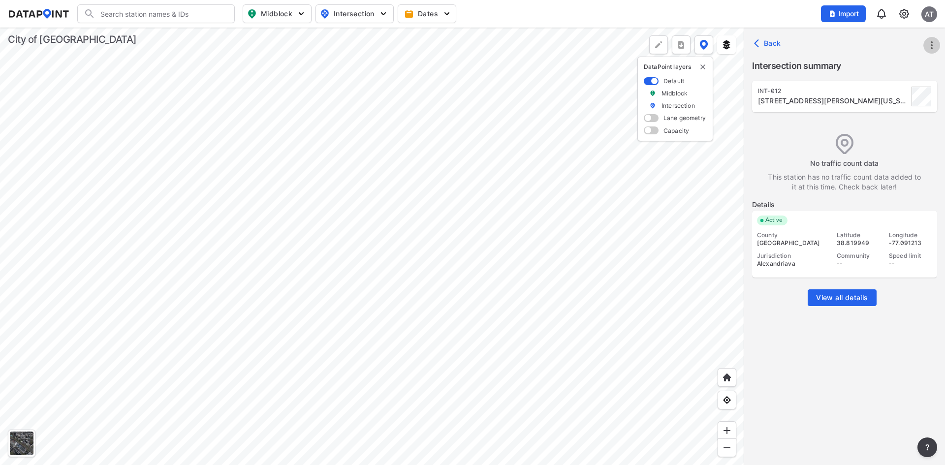
click at [933, 44] on icon "more" at bounding box center [932, 45] width 12 height 12
click at [883, 69] on link "Import" at bounding box center [868, 67] width 37 height 10
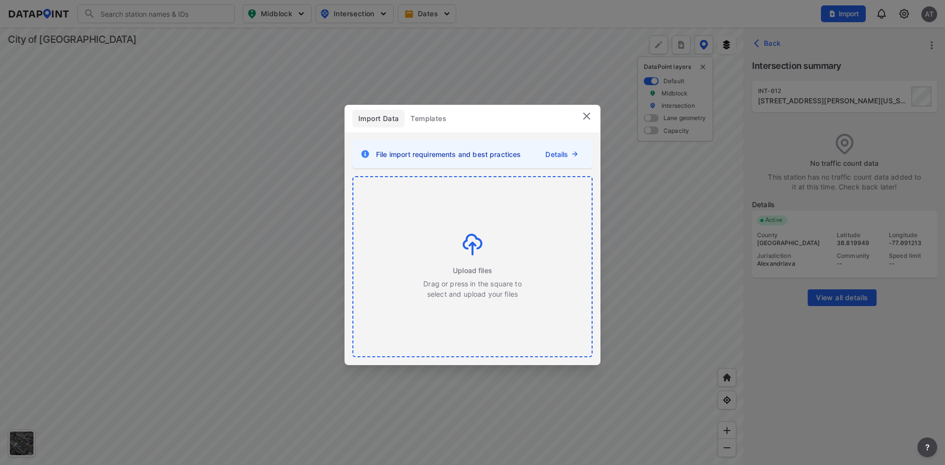
click at [467, 245] on img at bounding box center [473, 245] width 20 height 22
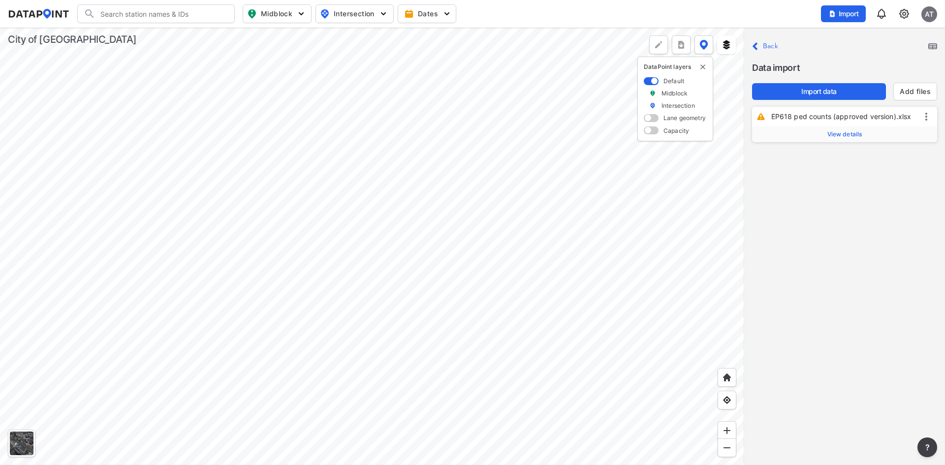
click at [851, 134] on span "View details" at bounding box center [844, 134] width 35 height 8
drag, startPoint x: 851, startPoint y: 160, endPoint x: 801, endPoint y: 155, distance: 50.9
click at [801, 155] on p "Station ID EP618" at bounding box center [845, 160] width 170 height 24
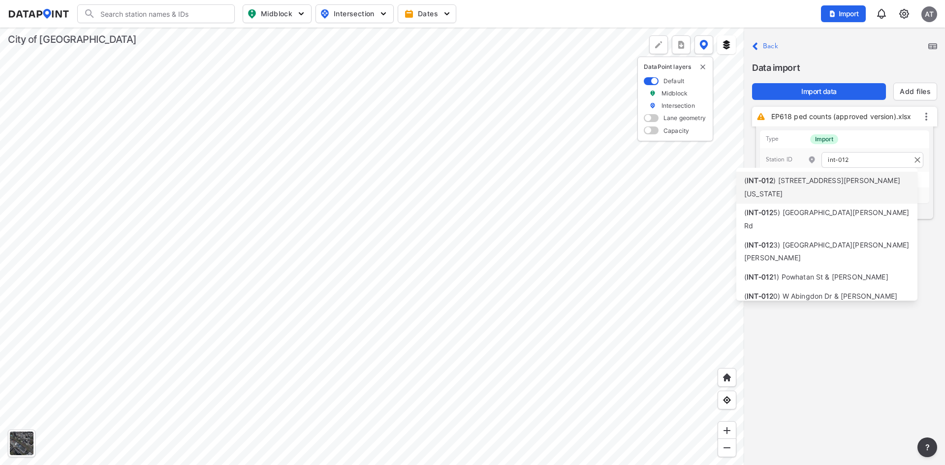
click at [799, 191] on div "( INT-012 ) [STREET_ADDRESS][PERSON_NAME][US_STATE]" at bounding box center [826, 188] width 165 height 26
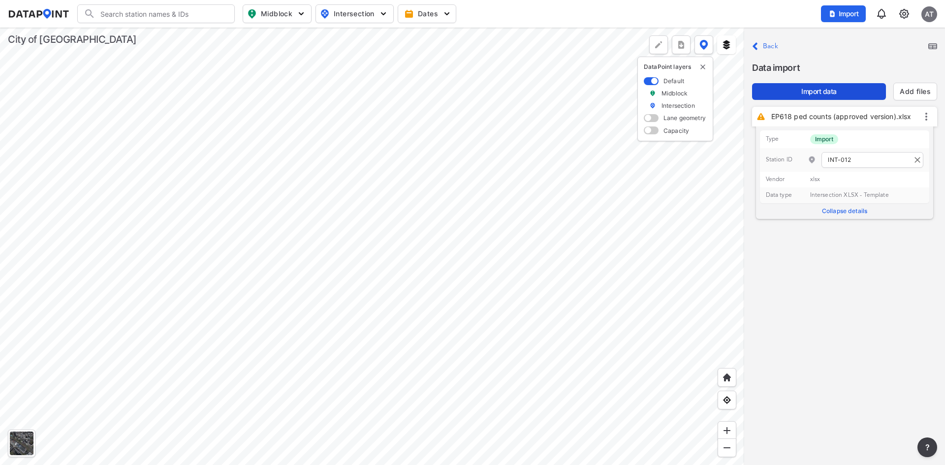
type input "INT-012"
click at [836, 92] on span "Import data" at bounding box center [819, 92] width 118 height 10
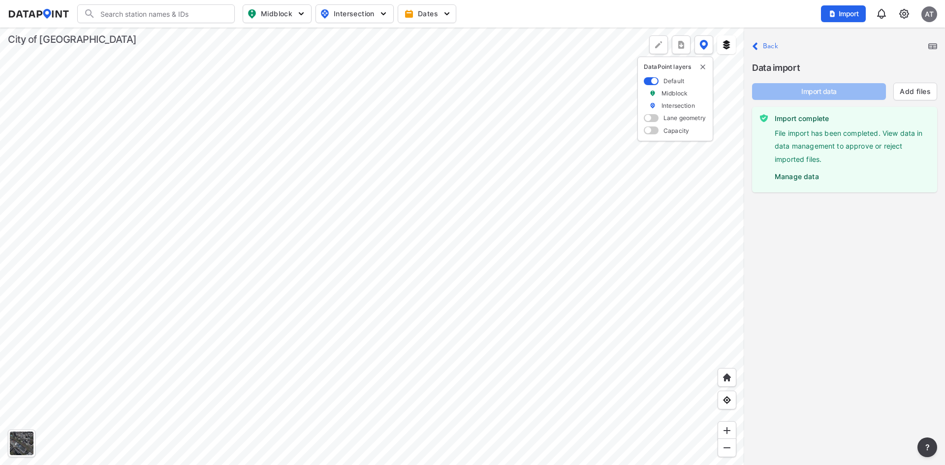
click at [801, 180] on label "Manage data" at bounding box center [852, 174] width 155 height 15
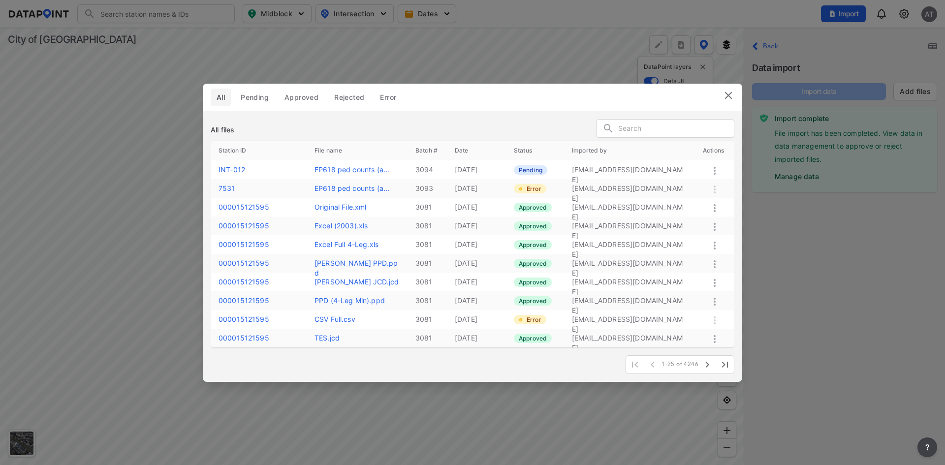
click at [712, 170] on icon at bounding box center [715, 171] width 12 height 12
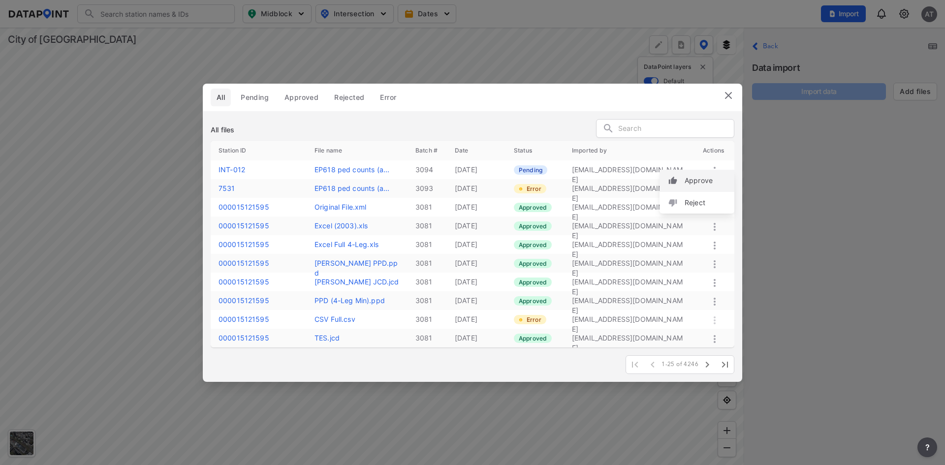
click at [706, 180] on label "Approve" at bounding box center [698, 181] width 28 height 10
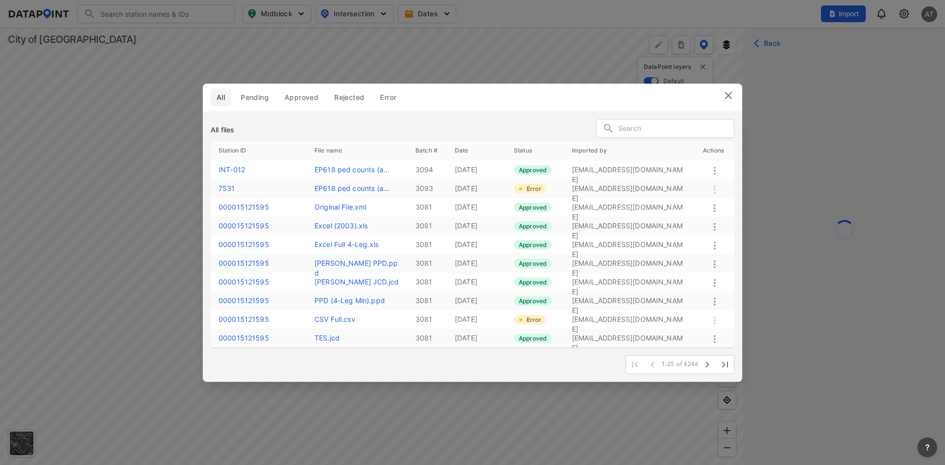
click at [728, 98] on img at bounding box center [728, 96] width 12 height 12
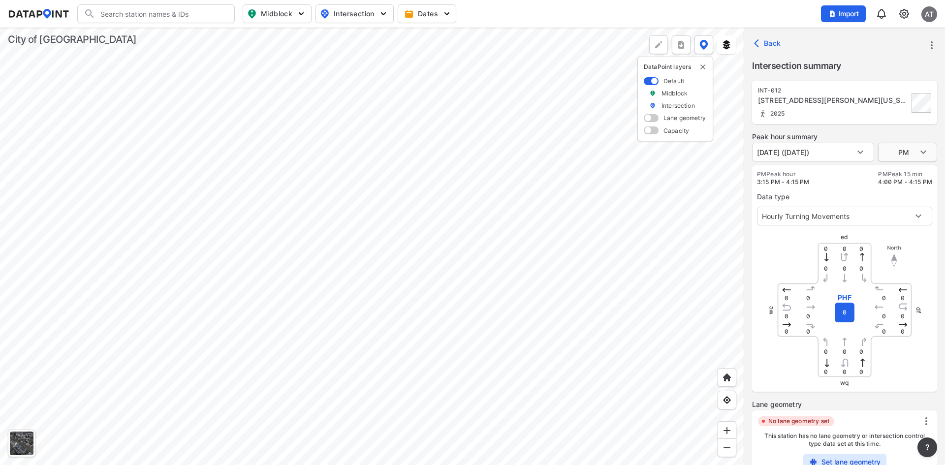
click at [920, 155] on body "Search Please enter a search term. Midblock Intersection Dates Import AT Import…" at bounding box center [472, 232] width 945 height 465
click at [907, 113] on li "AM" at bounding box center [907, 114] width 59 height 19
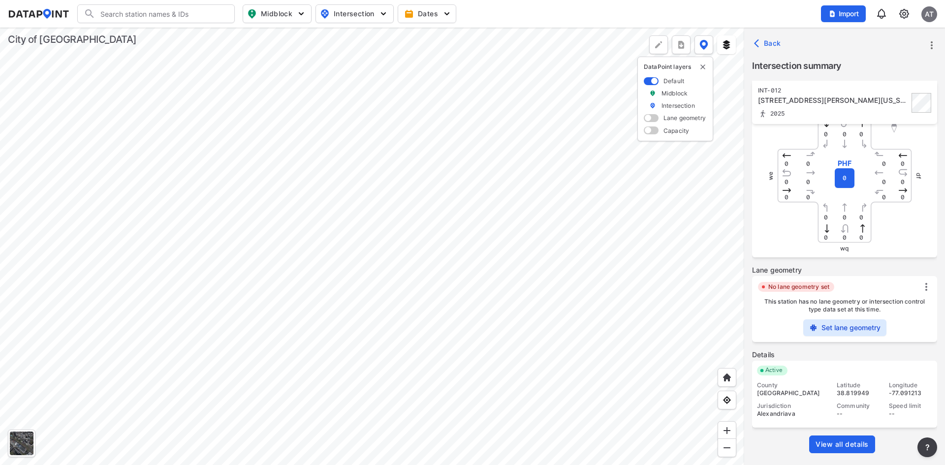
scroll to position [135, 0]
click at [856, 440] on span "View all details" at bounding box center [841, 443] width 53 height 10
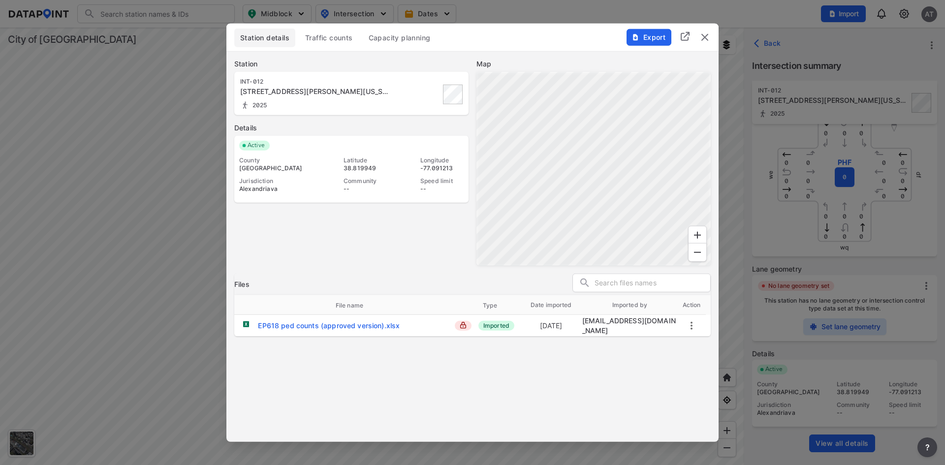
click at [662, 31] on button "Export" at bounding box center [648, 37] width 45 height 17
type input "PM"
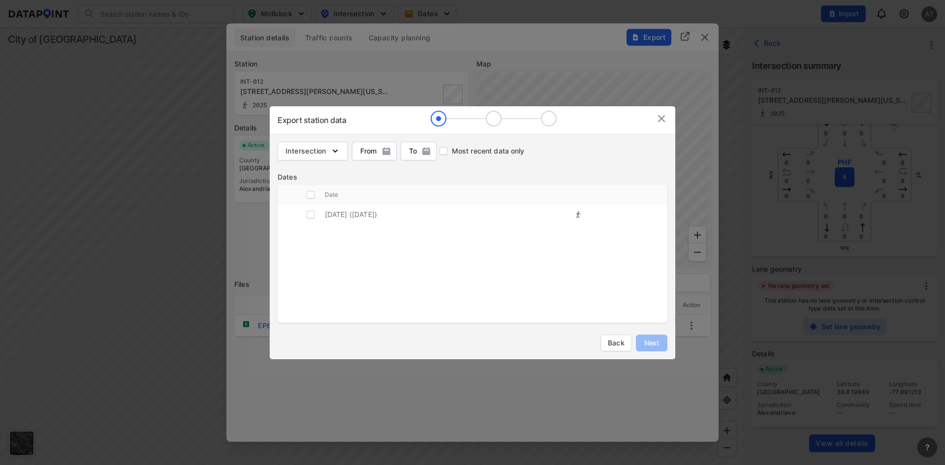
click at [362, 217] on td "[DATE] ([DATE])" at bounding box center [407, 215] width 165 height 20
click at [309, 214] on input "decorative checkbox" at bounding box center [310, 214] width 19 height 19
checkbox input "true"
click at [648, 347] on button "Next" at bounding box center [651, 343] width 31 height 17
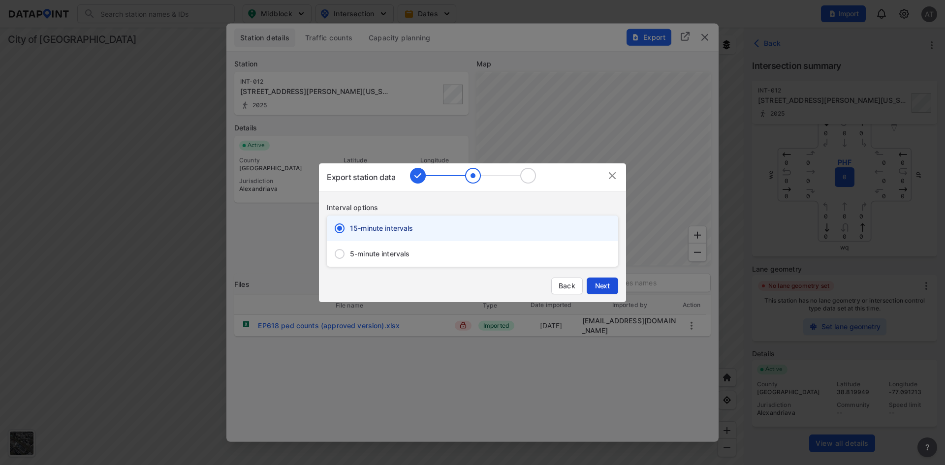
click at [606, 286] on span "Next" at bounding box center [602, 286] width 20 height 10
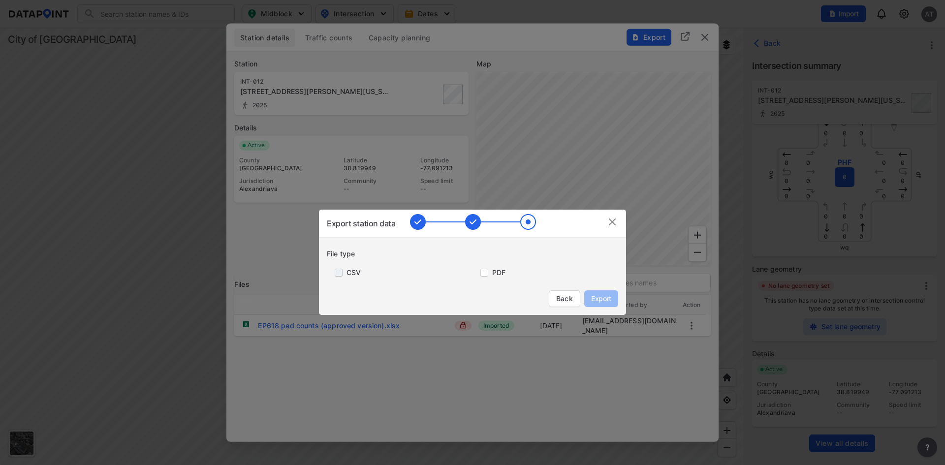
click at [338, 271] on input "primary checkbox" at bounding box center [337, 273] width 20 height 8
checkbox input "true"
click at [485, 277] on div "PDF" at bounding box center [545, 268] width 146 height 19
click at [486, 272] on input "primary checkbox" at bounding box center [482, 273] width 20 height 8
checkbox input "true"
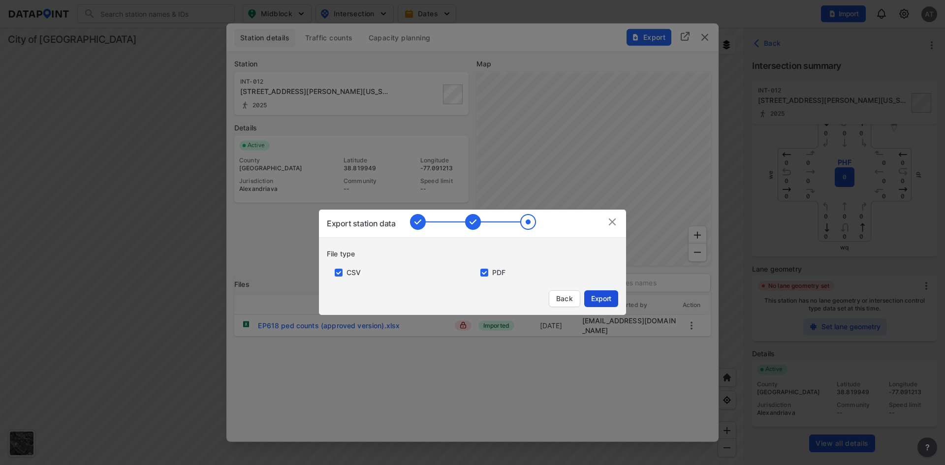
click at [596, 297] on span "Export" at bounding box center [601, 299] width 22 height 10
